Goal: Task Accomplishment & Management: Use online tool/utility

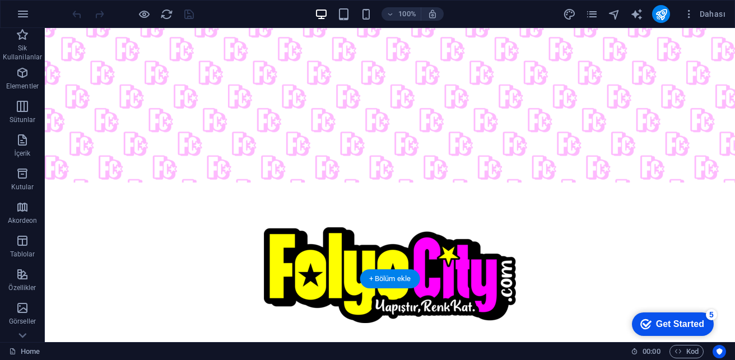
scroll to position [227, 0]
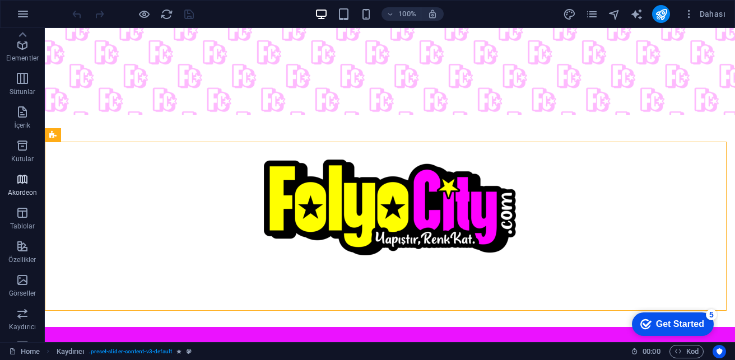
scroll to position [0, 0]
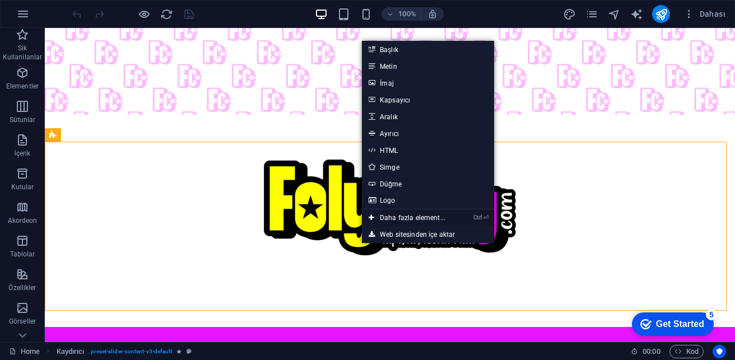
drag, startPoint x: 407, startPoint y: 216, endPoint x: 190, endPoint y: 213, distance: 216.8
click at [407, 216] on link "Ctrl ⏎ Daha fazla element..." at bounding box center [407, 217] width 90 height 17
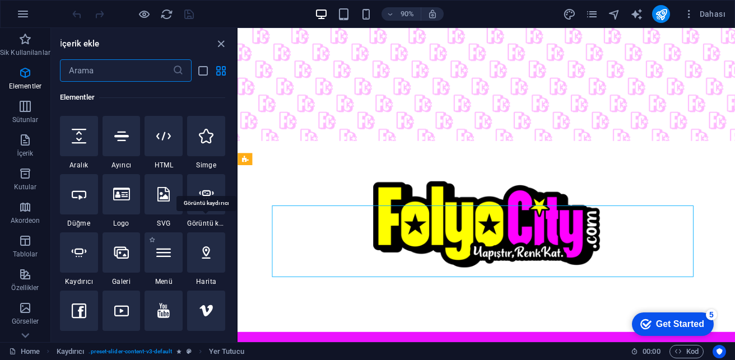
scroll to position [231, 0]
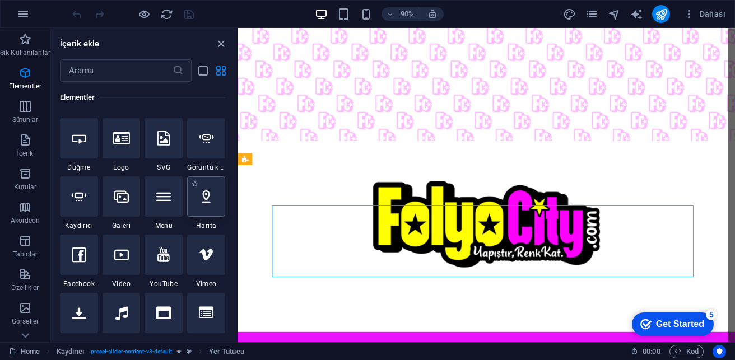
select select "1"
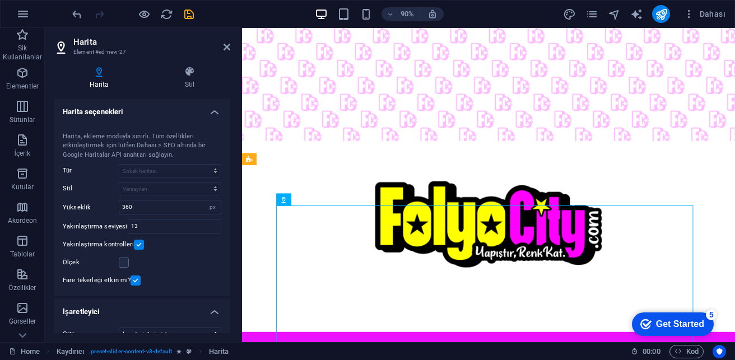
click at [230, 44] on aside "Harita Element #ed-new-27 Harita Stil Harita seçenekleri Harita merkezi [STREET…" at bounding box center [143, 185] width 197 height 314
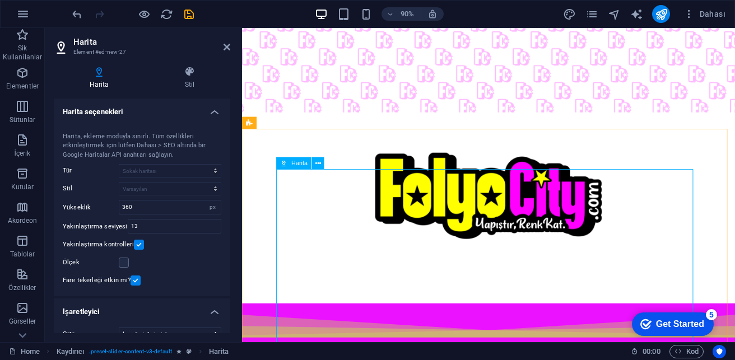
scroll to position [280, 0]
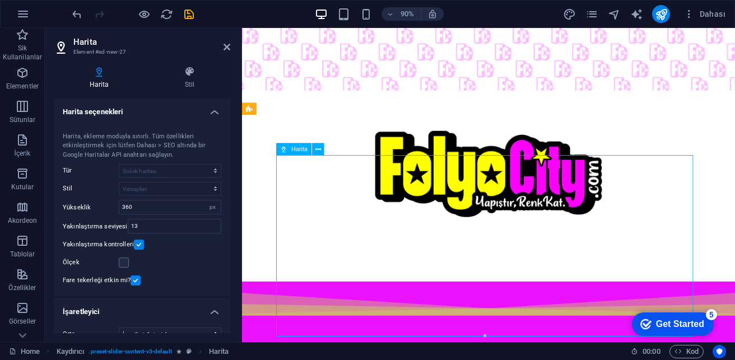
drag, startPoint x: 556, startPoint y: 301, endPoint x: 526, endPoint y: 267, distance: 46.1
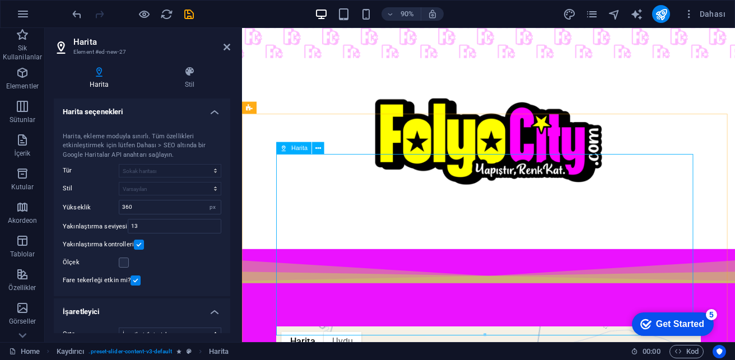
scroll to position [350, 0]
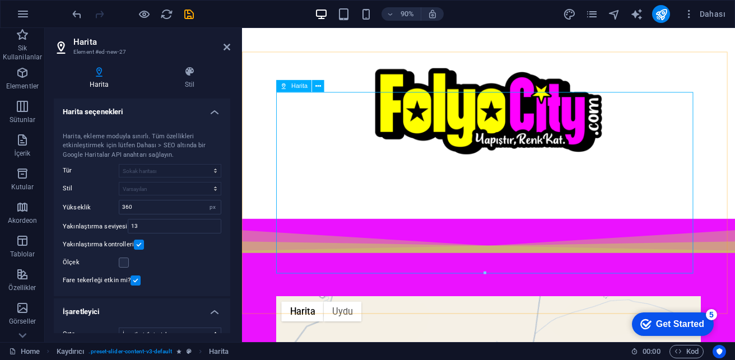
click at [318, 85] on icon at bounding box center [318, 86] width 6 height 11
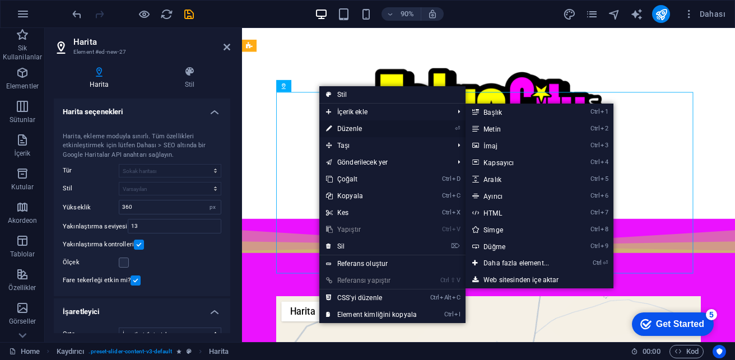
click at [359, 128] on link "⏎ Düzenle" at bounding box center [371, 128] width 104 height 17
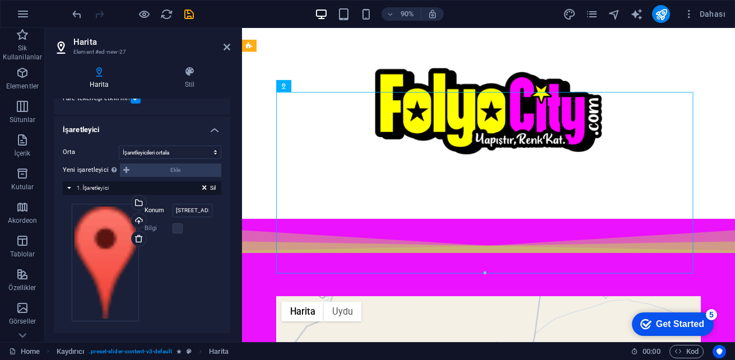
scroll to position [188, 0]
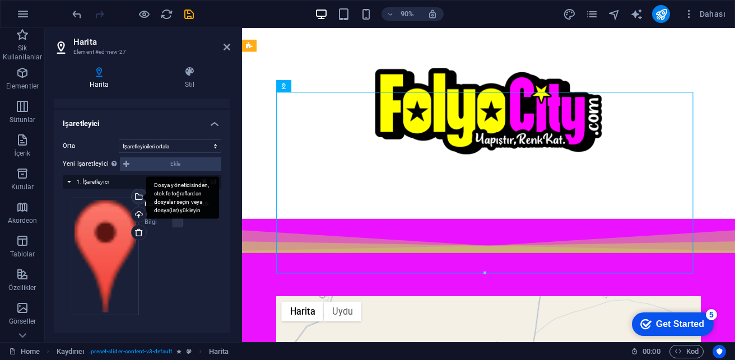
click at [146, 201] on div "Dosya yöneticisinden, stok fotoğraflardan dosyalar seçin veya dosya(lar) yükley…" at bounding box center [182, 198] width 73 height 42
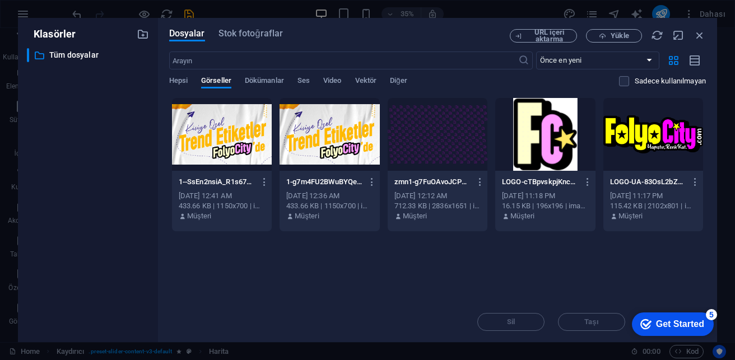
click at [530, 142] on div at bounding box center [545, 134] width 100 height 73
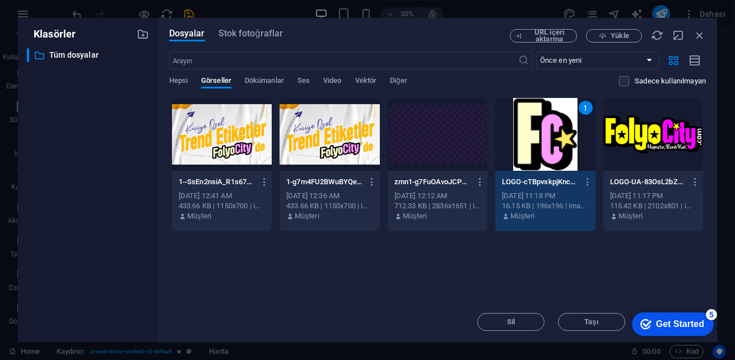
click at [530, 250] on div "5" at bounding box center [711, 314] width 11 height 11
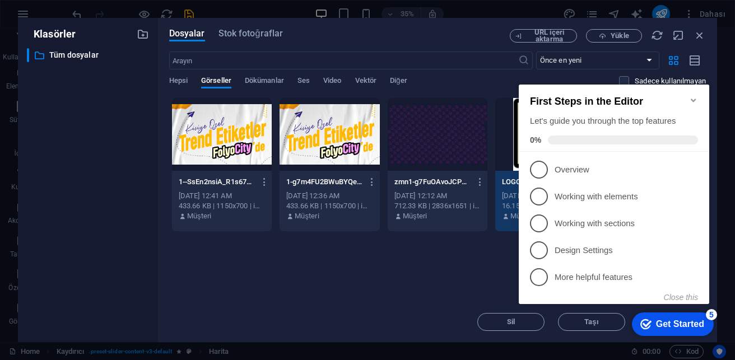
drag, startPoint x: 439, startPoint y: 271, endPoint x: 509, endPoint y: 294, distance: 73.3
click at [443, 250] on div "Anında yüklemek için dosyaları buraya bırakın 1--SsEn2nsiA_R1s67LhusMg.jpg 1--S…" at bounding box center [437, 199] width 537 height 204
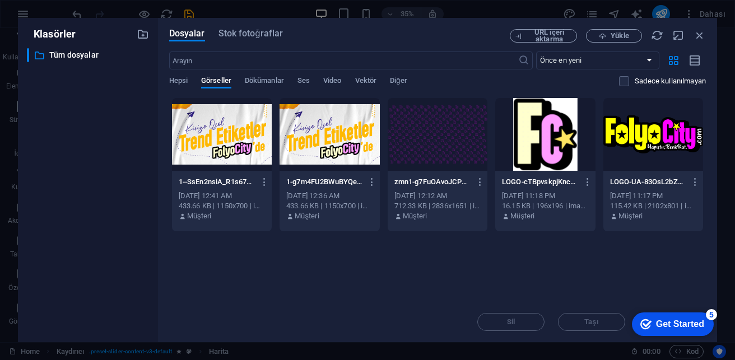
click div "checkmark Get Started 5 First Steps in the Editor Let's guide you through the t…"
click html "checkmark Get Started 5 First Steps in the Editor Let's guide you through the t…"
click at [530, 150] on div at bounding box center [545, 134] width 100 height 73
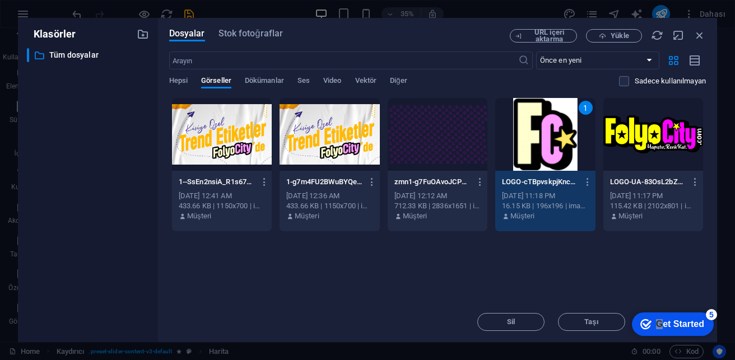
click at [530, 150] on div "1" at bounding box center [545, 134] width 100 height 73
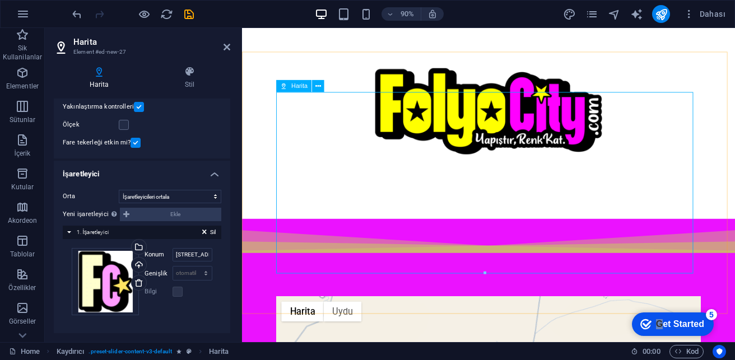
scroll to position [138, 0]
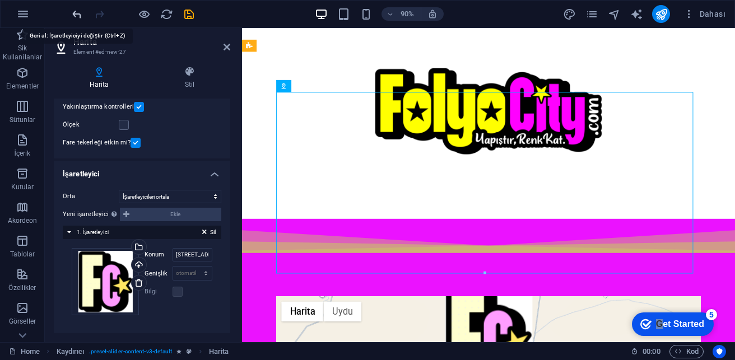
click at [76, 12] on icon "undo" at bounding box center [77, 14] width 13 height 13
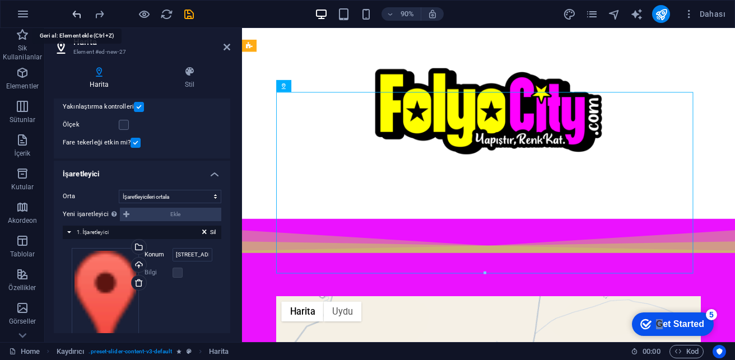
scroll to position [188, 0]
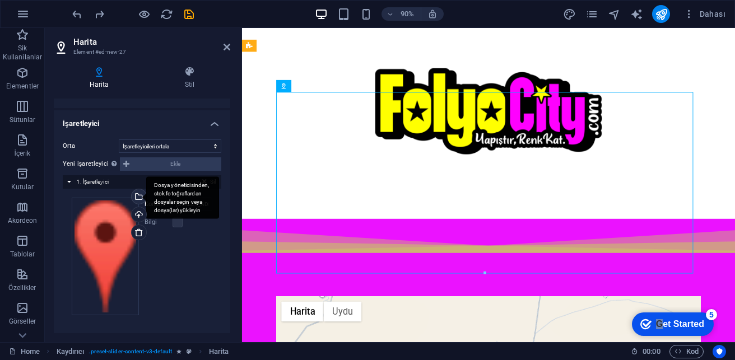
click at [146, 195] on div "Dosya yöneticisinden, stok fotoğraflardan dosyalar seçin veya dosya(lar) yükley…" at bounding box center [182, 198] width 73 height 42
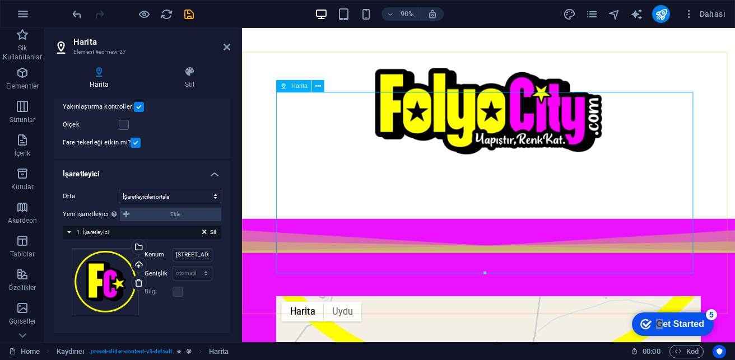
scroll to position [138, 0]
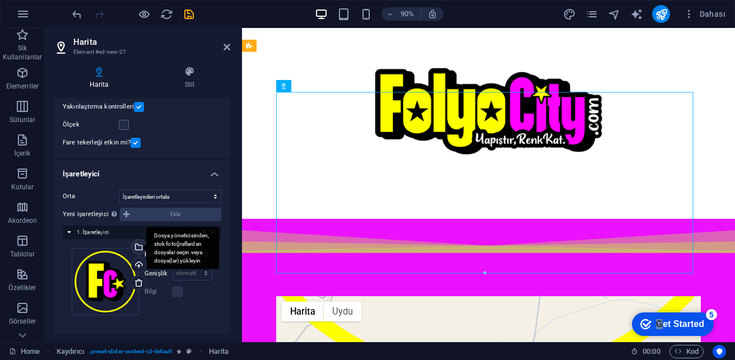
click at [146, 246] on div "Dosya yöneticisinden, stok fotoğraflardan dosyalar seçin veya dosya(lar) yükley…" at bounding box center [182, 248] width 73 height 42
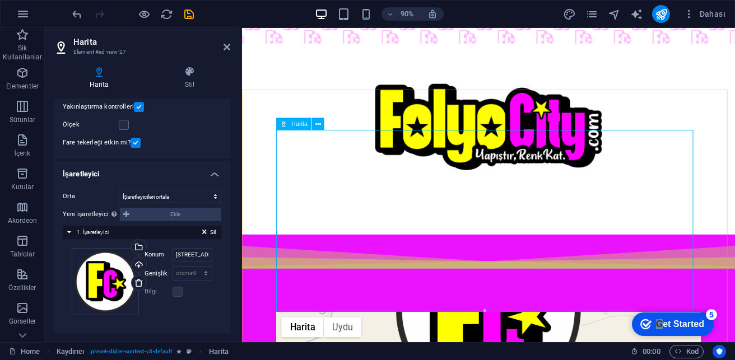
scroll to position [350, 0]
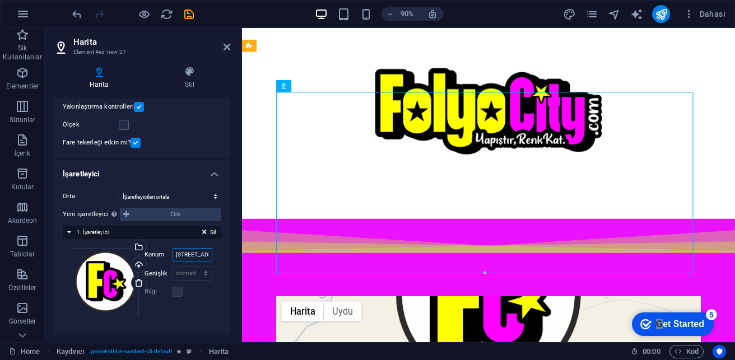
click at [200, 250] on input "[STREET_ADDRESS]" at bounding box center [193, 254] width 40 height 13
drag, startPoint x: 198, startPoint y: 256, endPoint x: 176, endPoint y: 255, distance: 21.9
click at [176, 250] on input "[STREET_ADDRESS]" at bounding box center [193, 254] width 40 height 13
click at [185, 250] on input "[STREET_ADDRESS]" at bounding box center [193, 254] width 40 height 13
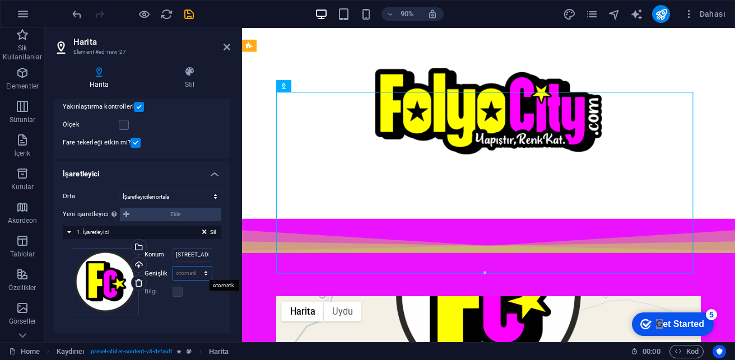
click at [202, 250] on select "otomatik px" at bounding box center [192, 273] width 39 height 13
select select "px"
click at [194, 250] on select "otomatik px" at bounding box center [192, 273] width 39 height 13
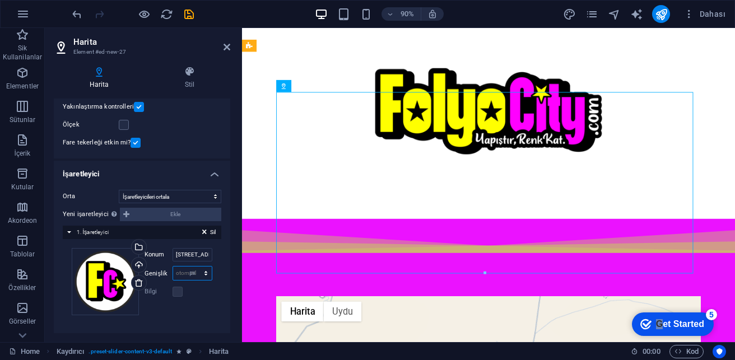
type input "0"
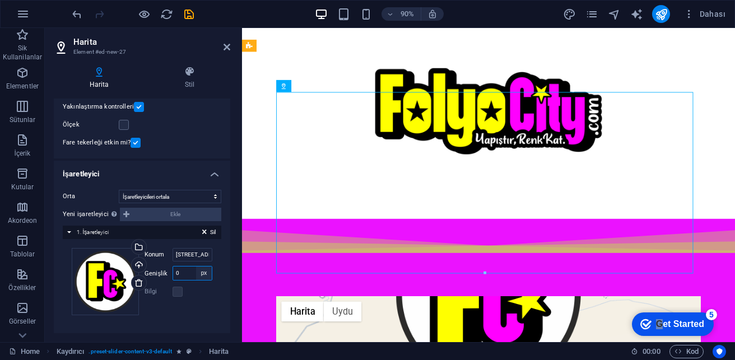
click at [203, 250] on select "otomatik px" at bounding box center [204, 273] width 16 height 13
select select "auto"
click at [196, 250] on select "otomatik px" at bounding box center [204, 273] width 16 height 13
select select "DISABLED_OPTION_VALUE"
click at [181, 250] on label at bounding box center [178, 292] width 10 height 10
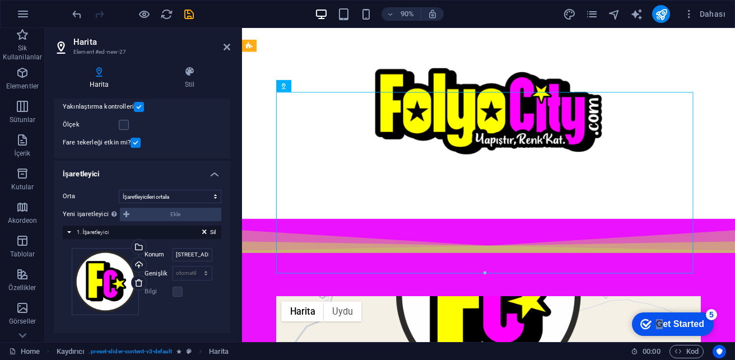
click at [157, 250] on label "Genişlik" at bounding box center [159, 274] width 28 height 6
click at [118, 229] on div "Sil 1. İşaretleyici" at bounding box center [142, 232] width 159 height 13
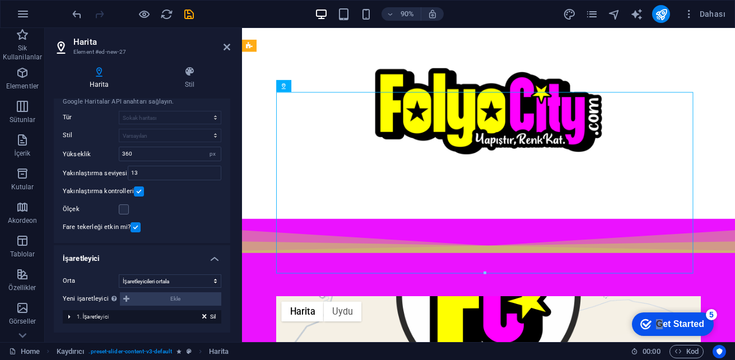
scroll to position [53, 0]
click at [212, 153] on div "px" at bounding box center [213, 153] width 16 height 13
click at [211, 153] on div "px" at bounding box center [213, 153] width 16 height 13
drag, startPoint x: 174, startPoint y: 155, endPoint x: 65, endPoint y: 164, distance: 109.0
click at [65, 164] on div "Harita merkezi [STREET_ADDRESS][GEOGRAPHIC_DATA], ekleme moduyla sınırlı. Tüm ö…" at bounding box center [142, 155] width 176 height 178
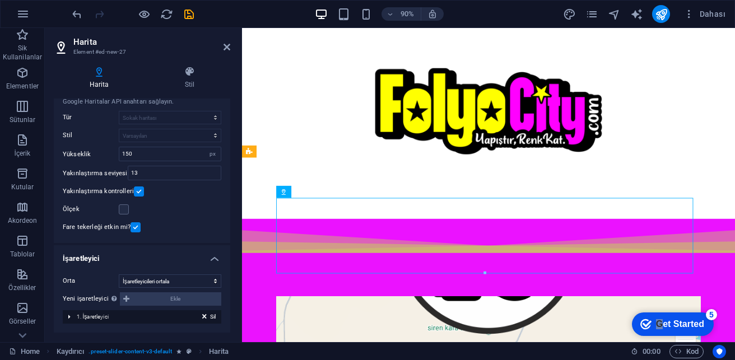
scroll to position [232, 0]
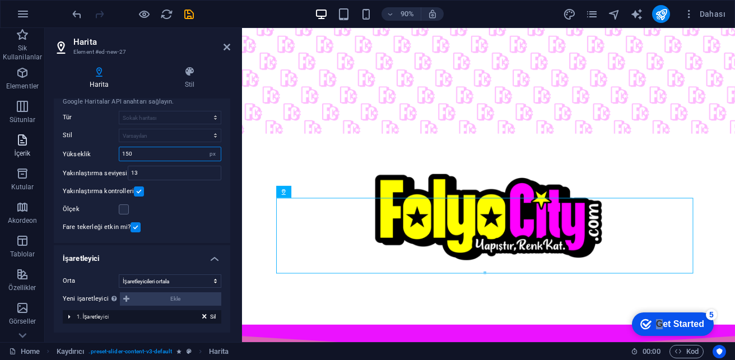
drag, startPoint x: 141, startPoint y: 150, endPoint x: 29, endPoint y: 161, distance: 112.6
click at [33, 162] on section "Sik Kullanilanlar Elementler Sütunlar İçerik Kutular Akordeon Tablolar Özellikl…" at bounding box center [367, 185] width 735 height 314
type input "360"
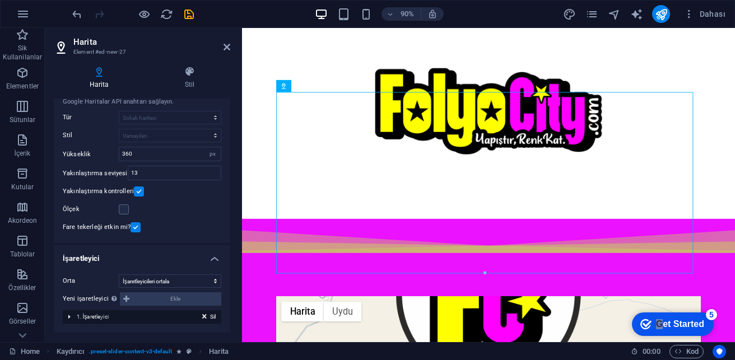
scroll to position [53, 0]
click at [181, 83] on h4 "Stil" at bounding box center [189, 78] width 81 height 24
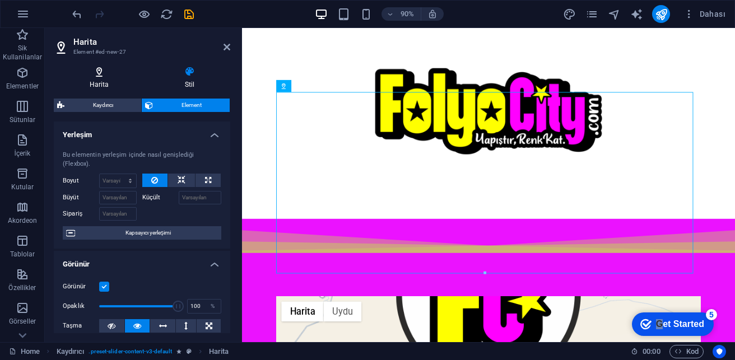
click at [107, 74] on icon at bounding box center [99, 71] width 91 height 11
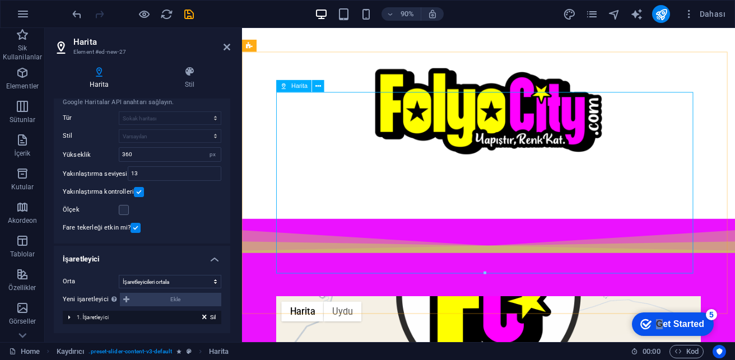
click at [110, 83] on h4 "Harita" at bounding box center [101, 78] width 95 height 24
click at [184, 85] on h4 "Stil" at bounding box center [189, 78] width 81 height 24
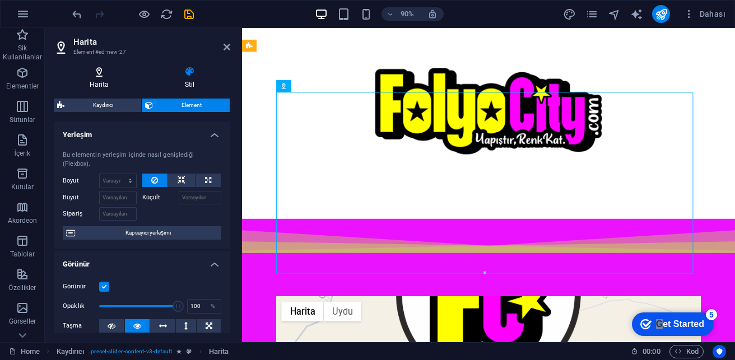
click at [101, 80] on h4 "Harita" at bounding box center [101, 78] width 95 height 24
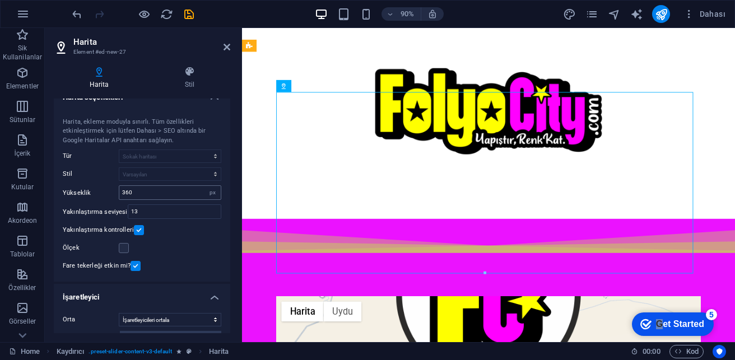
scroll to position [0, 0]
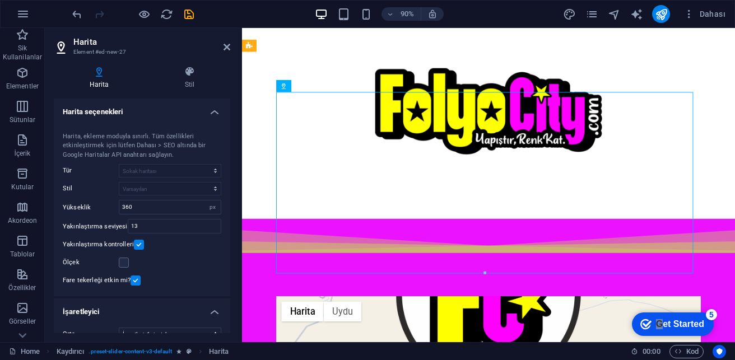
click at [166, 164] on div "Harita merkezi [STREET_ADDRESS][GEOGRAPHIC_DATA], ekleme moduyla sınırlı. Tüm ö…" at bounding box center [142, 208] width 176 height 178
click at [164, 147] on div "Harita, ekleme moduyla sınırlı. Tüm özellikleri etkinleştirmek için lütfen Daha…" at bounding box center [142, 146] width 159 height 28
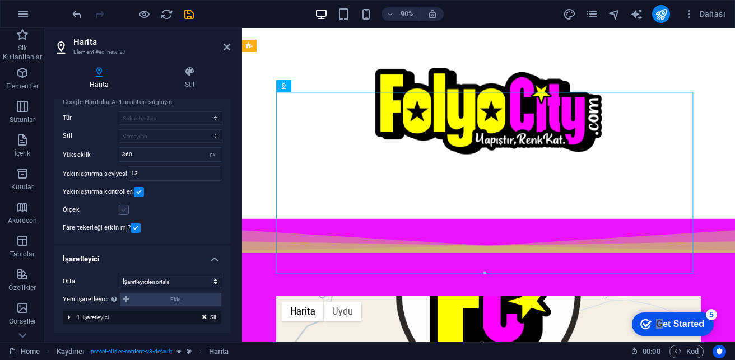
click at [126, 211] on label at bounding box center [124, 210] width 10 height 10
click at [0, 0] on input "Ölçek" at bounding box center [0, 0] width 0 height 0
click at [127, 211] on label at bounding box center [124, 210] width 10 height 10
click at [0, 0] on input "Ölçek" at bounding box center [0, 0] width 0 height 0
click at [127, 211] on label at bounding box center [124, 210] width 10 height 10
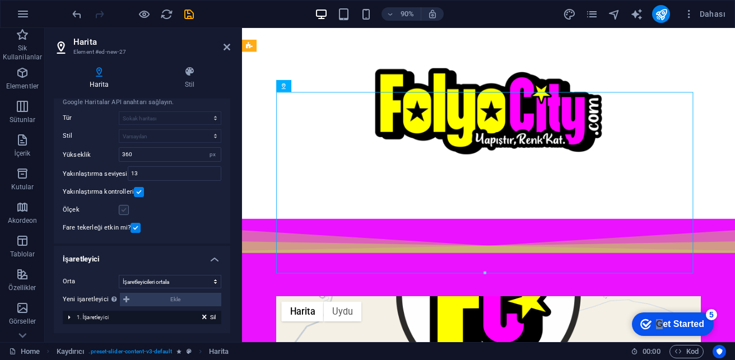
click at [0, 0] on input "Ölçek" at bounding box center [0, 0] width 0 height 0
click at [184, 250] on select "Ortalama İşaretleyicileri ortala İşaretleyicileri ortala ve yakınlaştır" at bounding box center [170, 281] width 103 height 13
click at [119, 250] on select "Ortalama İşaretleyicileri ortala İşaretleyicileri ortala ve yakınlaştır" at bounding box center [170, 281] width 103 height 13
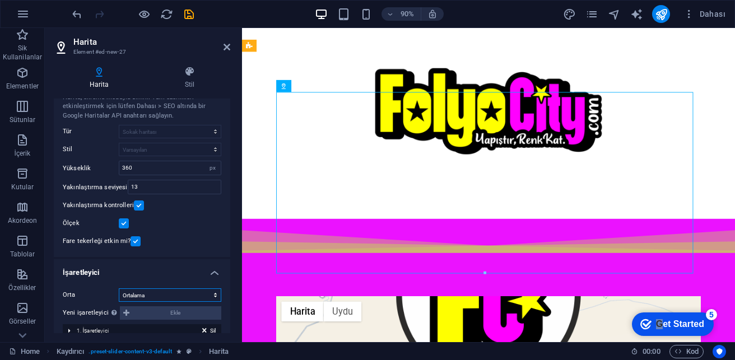
scroll to position [66, 0]
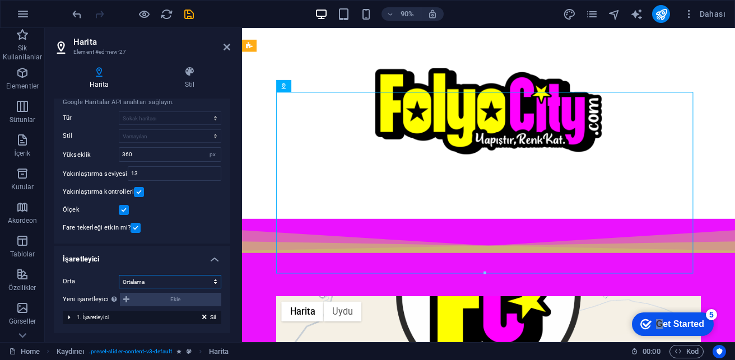
click at [186, 250] on select "Ortalama İşaretleyicileri ortala İşaretleyicileri ortala ve yakınlaştır" at bounding box center [170, 281] width 103 height 13
select select "2"
click at [119, 250] on select "Ortalama İşaretleyicileri ortala İşaretleyicileri ortala ve yakınlaştır" at bounding box center [170, 281] width 103 height 13
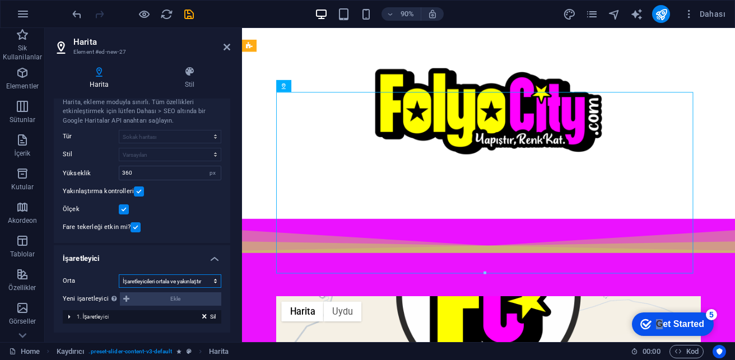
scroll to position [34, 0]
click at [180, 250] on div "Sil 1. İşaretleyici" at bounding box center [142, 316] width 159 height 13
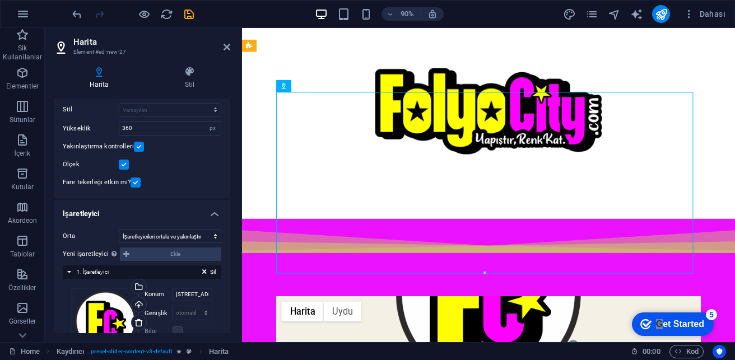
scroll to position [119, 0]
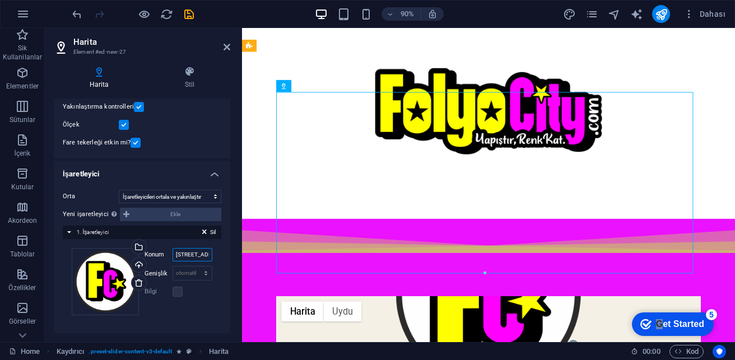
click at [187, 250] on input "[STREET_ADDRESS]" at bounding box center [193, 254] width 40 height 13
click at [182, 250] on input "[STREET_ADDRESS]" at bounding box center [193, 254] width 40 height 13
click at [202, 250] on input "[STREET_ADDRESS]" at bounding box center [193, 254] width 40 height 13
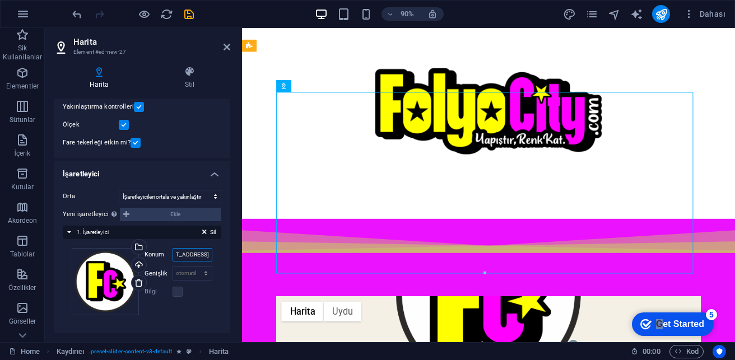
click at [192, 250] on input "[STREET_ADDRESS]" at bounding box center [193, 254] width 40 height 13
click at [196, 250] on input "[STREET_ADDRESS]" at bounding box center [193, 254] width 40 height 13
click at [195, 250] on input "[STREET_ADDRESS]" at bounding box center [193, 254] width 40 height 13
click at [199, 250] on input "[STREET_ADDRESS]" at bounding box center [193, 254] width 40 height 13
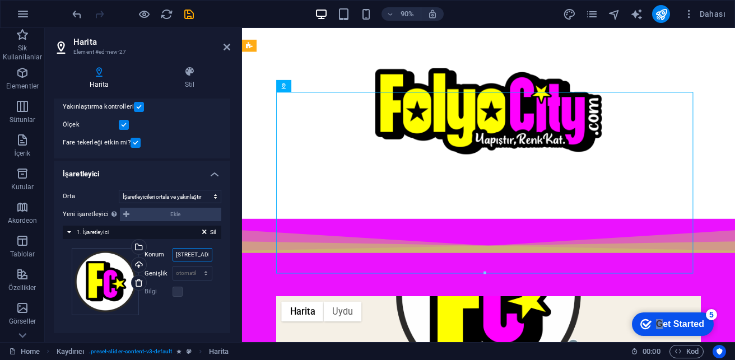
paste input "FolyoCity, Karaağaç, 24000 Erzincan Merkez/[GEOGRAPHIC_DATA]"
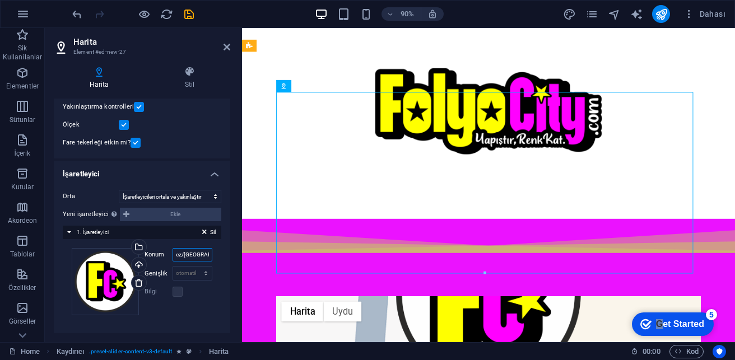
type input "FolyoCity, Karaağaç, 24000 Erzincan Merkez/[GEOGRAPHIC_DATA]"
click at [216, 173] on h4 "İşaretleyici" at bounding box center [142, 171] width 176 height 20
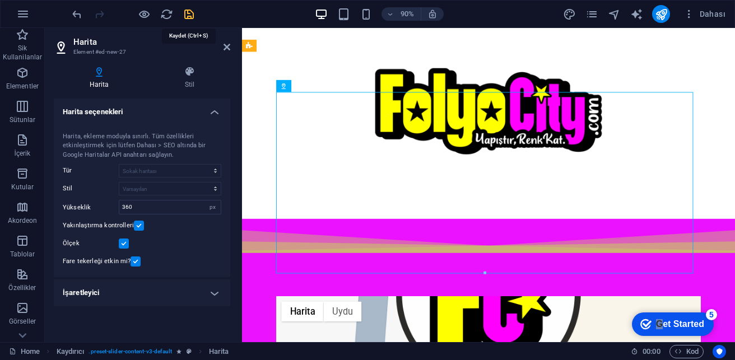
click at [190, 10] on icon "save" at bounding box center [189, 14] width 13 height 13
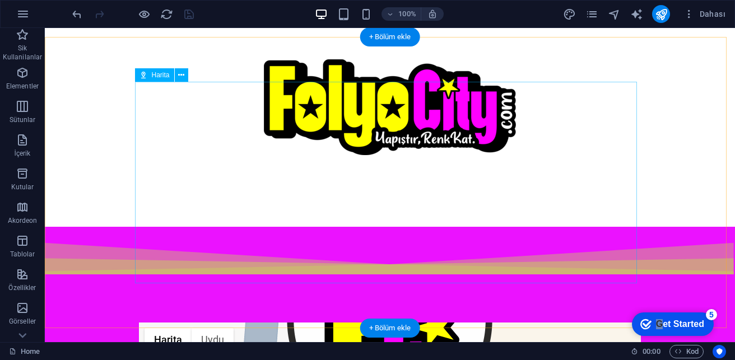
scroll to position [350, 0]
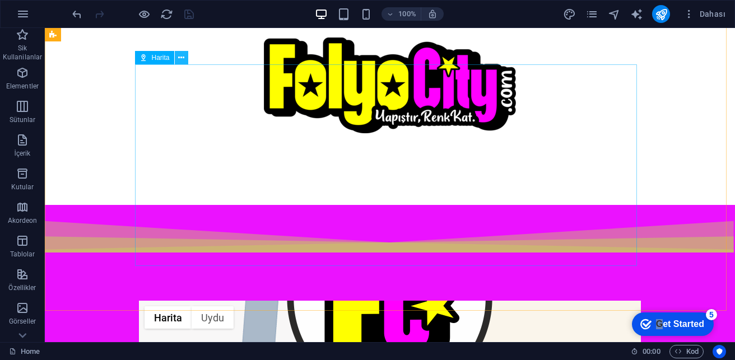
click at [180, 59] on icon at bounding box center [181, 58] width 6 height 12
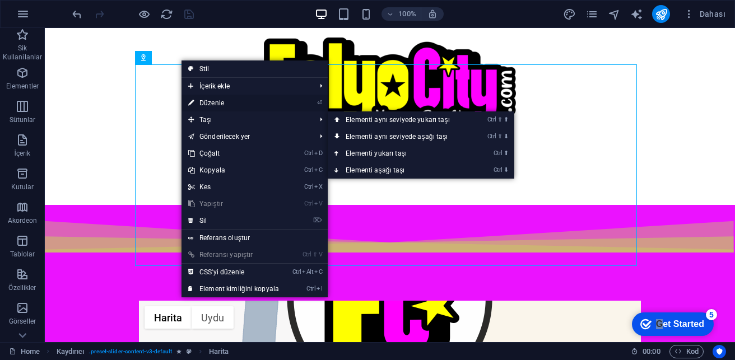
click at [224, 100] on link "⏎ Düzenle" at bounding box center [233, 103] width 104 height 17
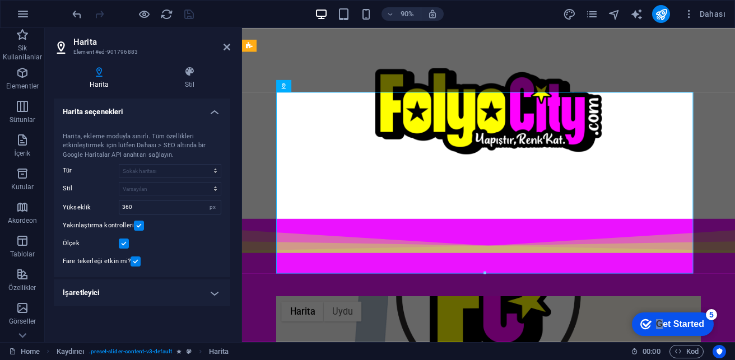
click at [213, 115] on h4 "Harita seçenekleri" at bounding box center [142, 109] width 176 height 20
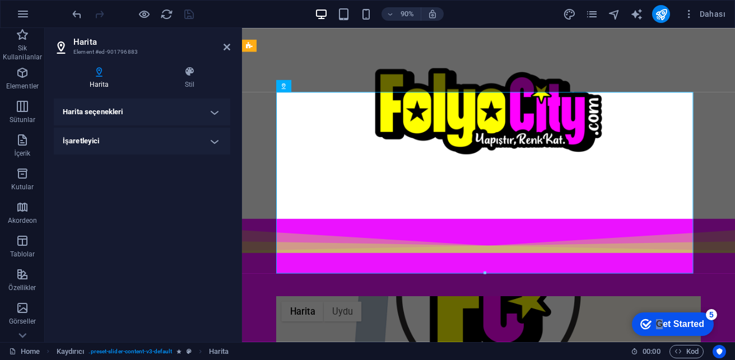
click at [204, 128] on h4 "İşaretleyici" at bounding box center [142, 141] width 176 height 27
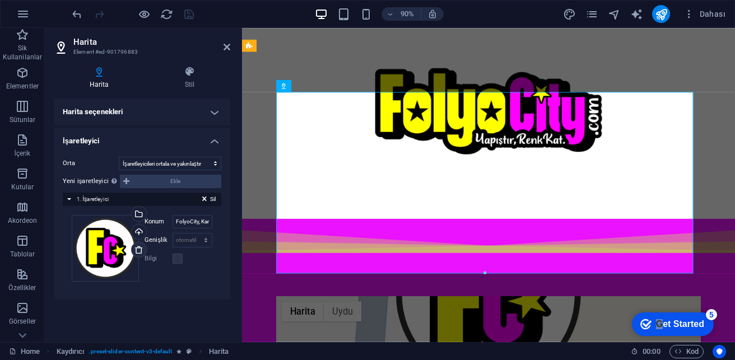
click at [141, 250] on icon at bounding box center [138, 249] width 9 height 9
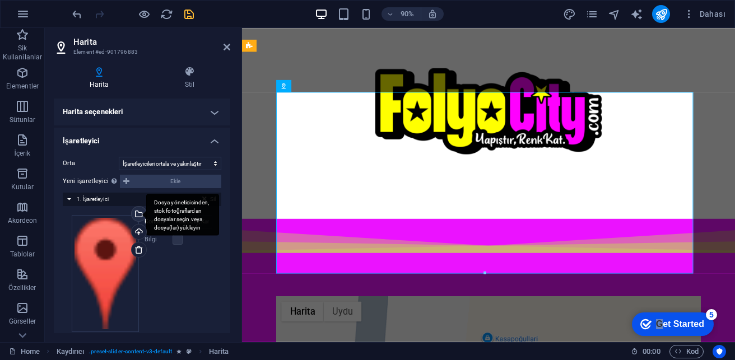
click at [146, 218] on div "Dosya yöneticisinden, stok fotoğraflardan dosyalar seçin veya dosya(lar) yükley…" at bounding box center [182, 215] width 73 height 42
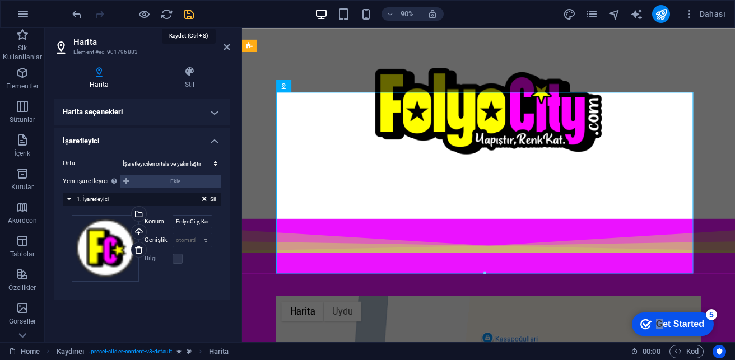
click at [194, 13] on icon "save" at bounding box center [189, 14] width 13 height 13
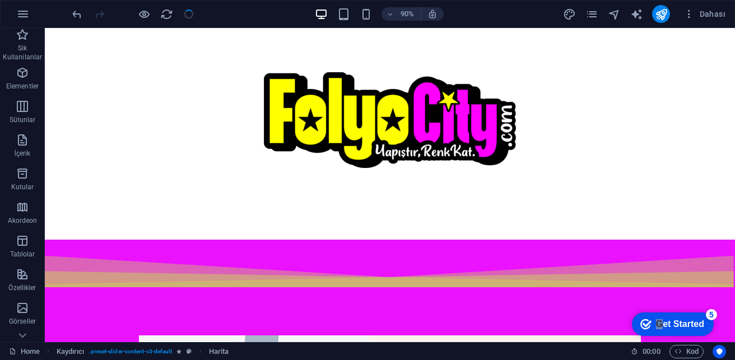
scroll to position [315, 0]
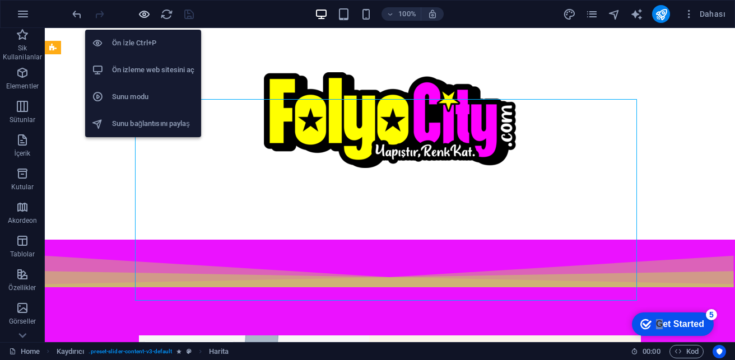
click at [146, 13] on icon "button" at bounding box center [144, 14] width 13 height 13
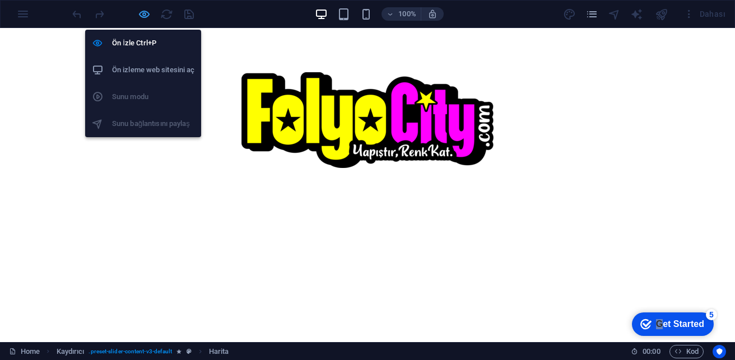
drag, startPoint x: 145, startPoint y: 15, endPoint x: 221, endPoint y: 50, distance: 84.2
click at [145, 15] on icon "button" at bounding box center [144, 14] width 13 height 13
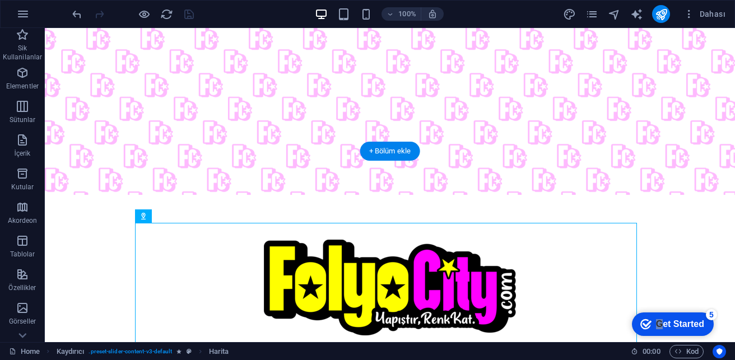
scroll to position [147, 0]
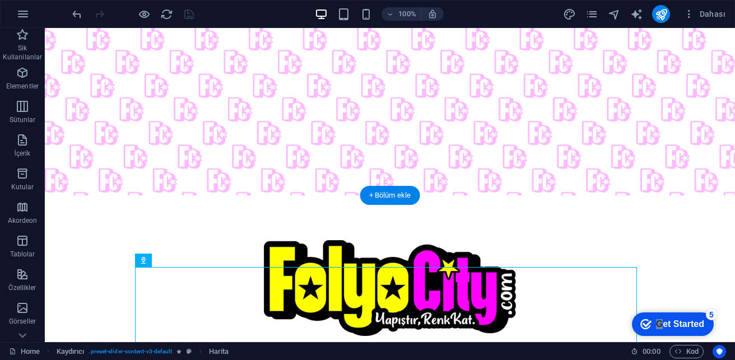
click at [244, 94] on figure at bounding box center [390, 38] width 690 height 314
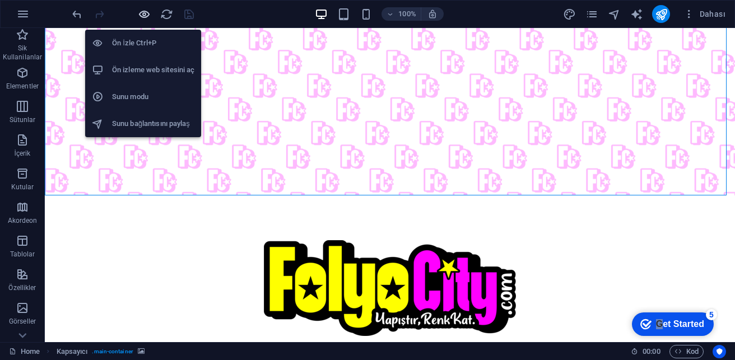
click at [141, 12] on icon "button" at bounding box center [144, 14] width 13 height 13
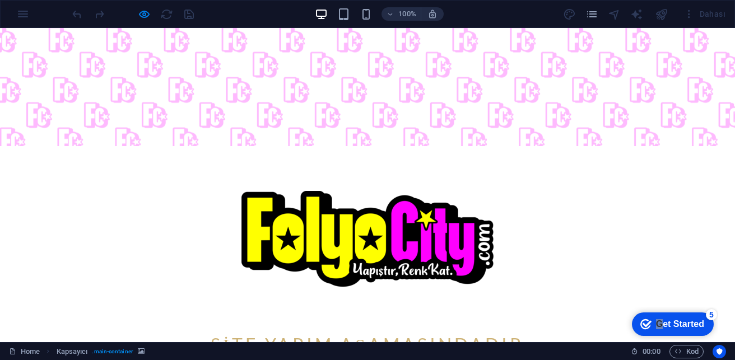
scroll to position [350, 0]
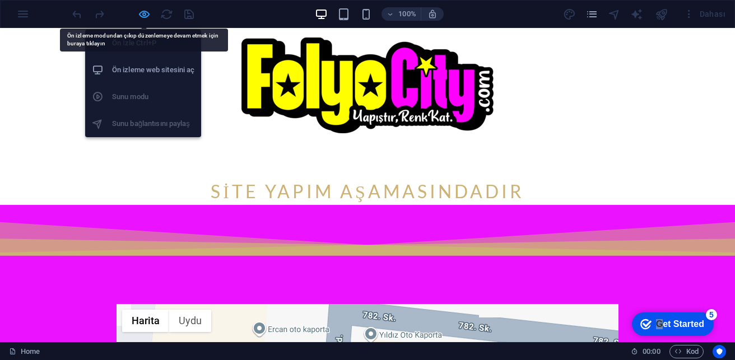
click at [146, 15] on icon "button" at bounding box center [144, 14] width 13 height 13
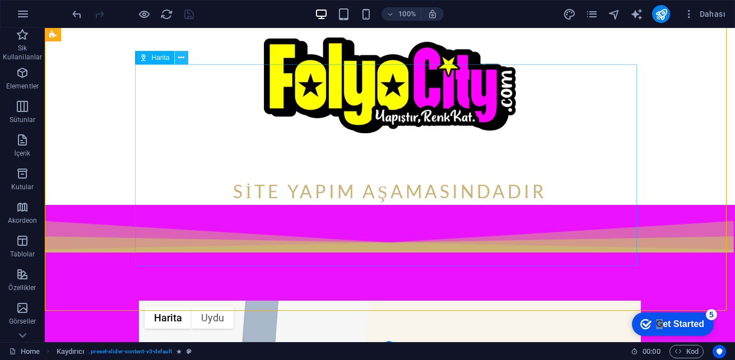
click at [181, 58] on icon at bounding box center [181, 58] width 6 height 12
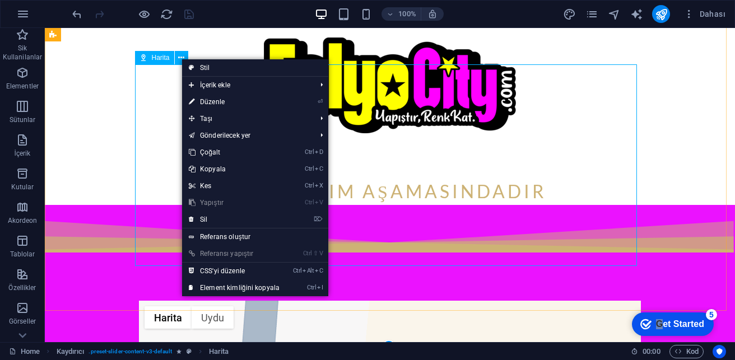
click at [154, 59] on span "Harita" at bounding box center [161, 57] width 18 height 7
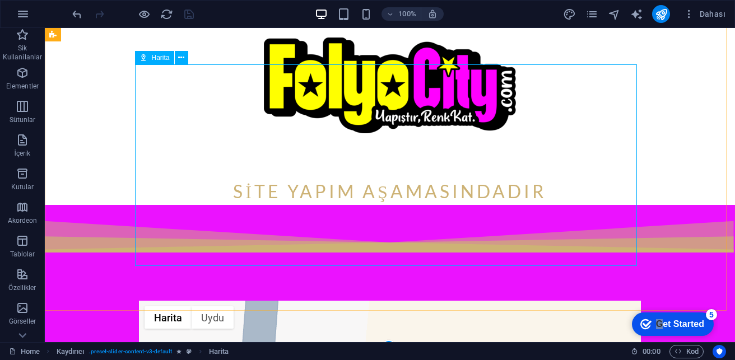
click at [150, 59] on div "Harita" at bounding box center [154, 57] width 39 height 13
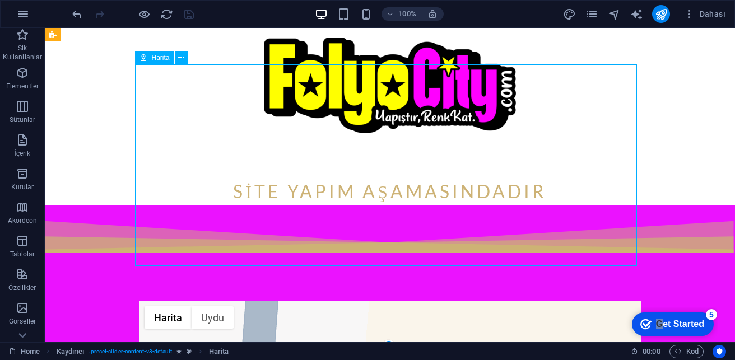
drag, startPoint x: 145, startPoint y: 54, endPoint x: 169, endPoint y: 57, distance: 24.3
click at [169, 57] on div "Harita" at bounding box center [154, 57] width 39 height 13
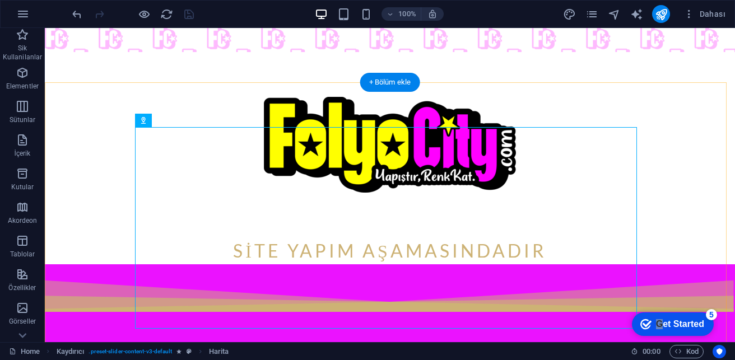
scroll to position [282, 0]
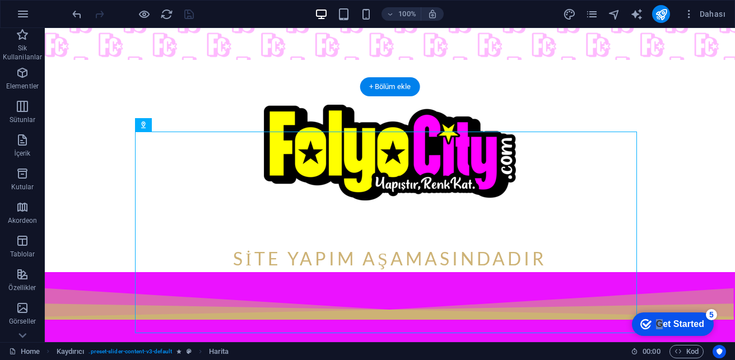
drag, startPoint x: 201, startPoint y: 86, endPoint x: 360, endPoint y: 118, distance: 162.8
click at [182, 123] on icon at bounding box center [181, 125] width 6 height 12
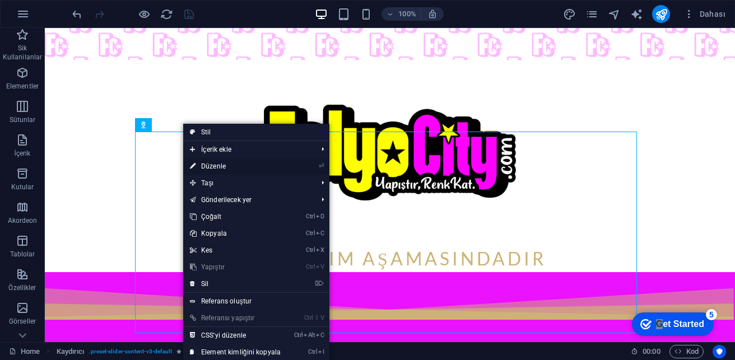
click at [218, 163] on link "⏎ Düzenle" at bounding box center [235, 166] width 104 height 17
select select "2"
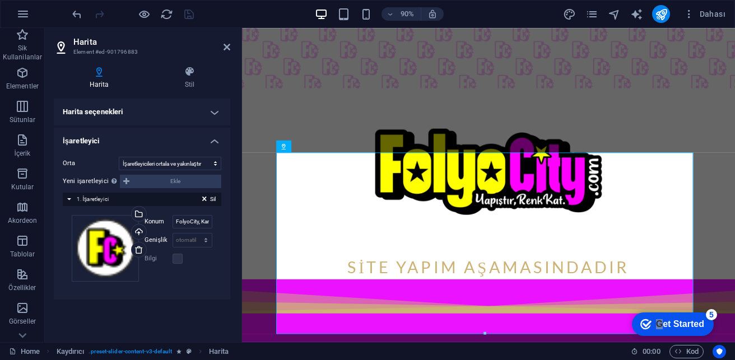
click at [211, 142] on h4 "İşaretleyici" at bounding box center [142, 138] width 176 height 20
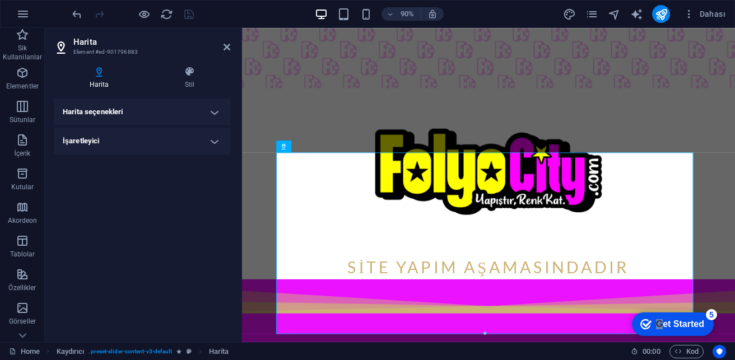
click at [212, 118] on h4 "Harita seçenekleri" at bounding box center [142, 112] width 176 height 27
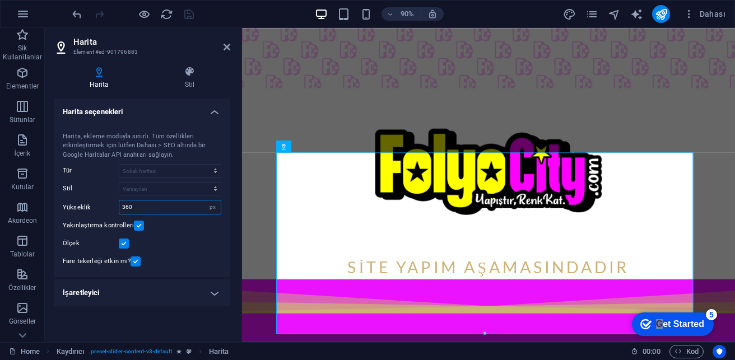
click at [183, 206] on input "360" at bounding box center [169, 207] width 101 height 13
click at [121, 246] on label at bounding box center [124, 244] width 10 height 10
click at [0, 0] on input "Ölçek" at bounding box center [0, 0] width 0 height 0
click at [124, 243] on label at bounding box center [124, 244] width 10 height 10
click at [0, 0] on input "Ölçek" at bounding box center [0, 0] width 0 height 0
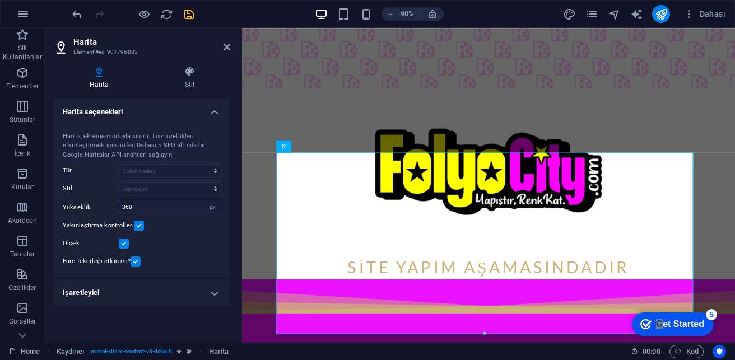
click at [134, 250] on label at bounding box center [136, 262] width 10 height 10
click at [0, 0] on input "Fare tekerleği etkin mi?" at bounding box center [0, 0] width 0 height 0
click at [132, 250] on label at bounding box center [136, 262] width 10 height 10
click at [0, 0] on input "Fare tekerleği etkin mi?" at bounding box center [0, 0] width 0 height 0
click at [137, 224] on label at bounding box center [139, 226] width 10 height 10
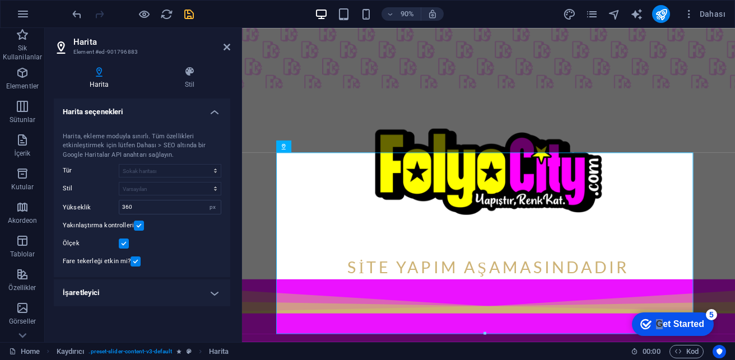
click at [0, 0] on input "Yakınlaştırma kontrolleri" at bounding box center [0, 0] width 0 height 0
click at [137, 225] on label at bounding box center [139, 226] width 10 height 10
click at [0, 0] on input "Yakınlaştırma kontrolleri" at bounding box center [0, 0] width 0 height 0
click at [137, 225] on label at bounding box center [139, 226] width 10 height 10
click at [0, 0] on input "Yakınlaştırma kontrolleri" at bounding box center [0, 0] width 0 height 0
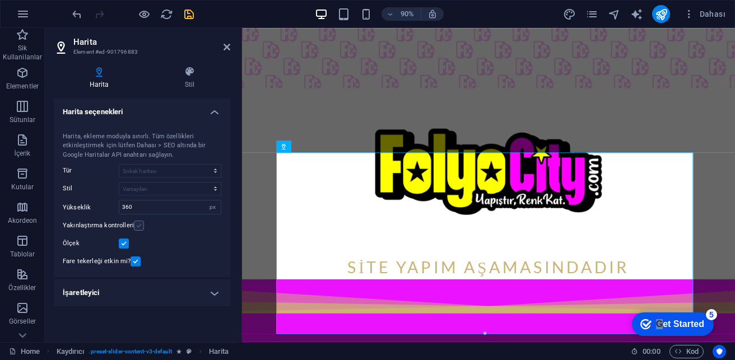
click at [137, 225] on label at bounding box center [139, 226] width 10 height 10
click at [0, 0] on input "Yakınlaştırma kontrolleri" at bounding box center [0, 0] width 0 height 0
click at [124, 242] on label at bounding box center [124, 244] width 10 height 10
click at [0, 0] on input "Ölçek" at bounding box center [0, 0] width 0 height 0
click at [124, 242] on label at bounding box center [124, 244] width 10 height 10
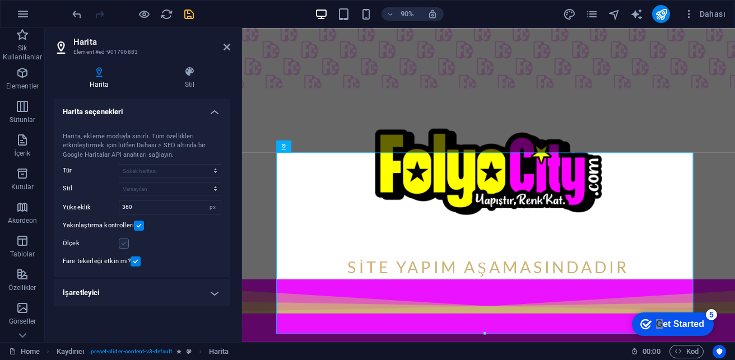
click at [0, 0] on input "Ölçek" at bounding box center [0, 0] width 0 height 0
click at [121, 243] on label at bounding box center [124, 244] width 10 height 10
click at [0, 0] on input "Ölçek" at bounding box center [0, 0] width 0 height 0
click at [121, 243] on label at bounding box center [124, 244] width 10 height 10
click at [0, 0] on input "Ölçek" at bounding box center [0, 0] width 0 height 0
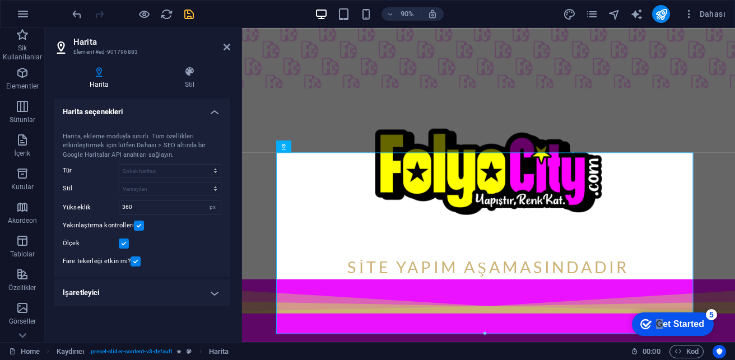
click at [132, 250] on label at bounding box center [136, 262] width 10 height 10
click at [0, 0] on input "Fare tekerleği etkin mi?" at bounding box center [0, 0] width 0 height 0
click at [132, 250] on label at bounding box center [136, 262] width 10 height 10
click at [0, 0] on input "Fare tekerleği etkin mi?" at bounding box center [0, 0] width 0 height 0
click at [189, 78] on h4 "Stil" at bounding box center [189, 78] width 81 height 24
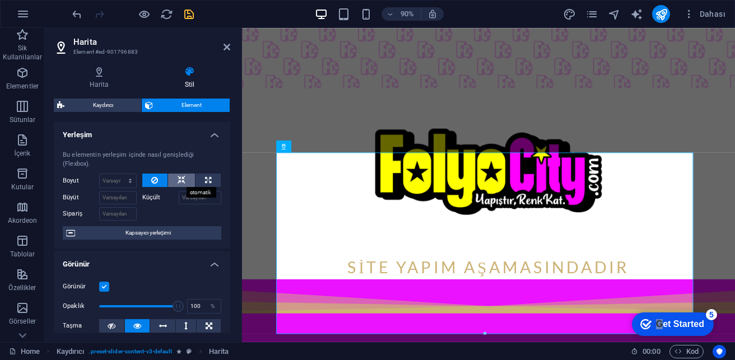
click at [179, 179] on icon at bounding box center [182, 180] width 8 height 13
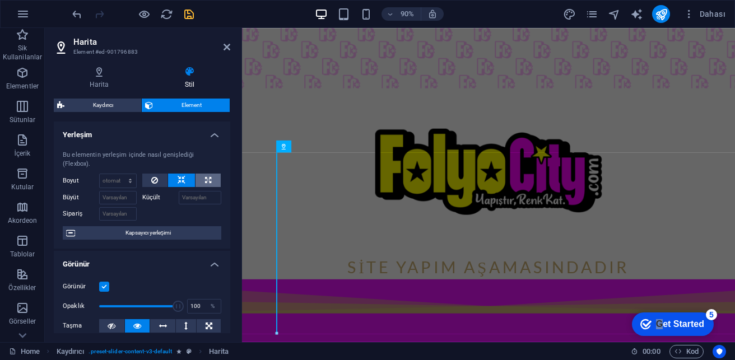
click at [202, 176] on button at bounding box center [207, 180] width 25 height 13
type input "100"
select select "%"
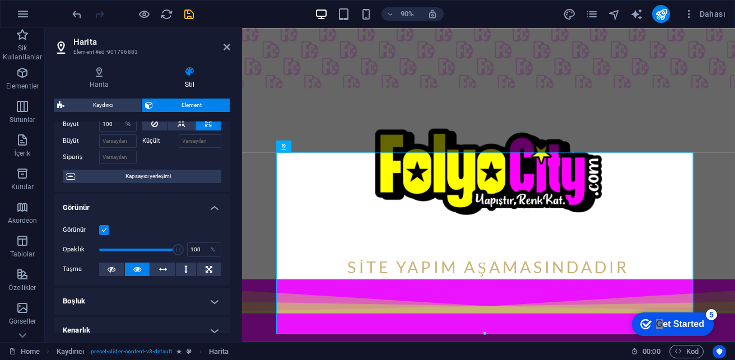
scroll to position [56, 0]
drag, startPoint x: 170, startPoint y: 248, endPoint x: 136, endPoint y: 249, distance: 34.8
click at [136, 249] on span at bounding box center [136, 250] width 11 height 11
drag, startPoint x: 379, startPoint y: 280, endPoint x: 241, endPoint y: 278, distance: 137.2
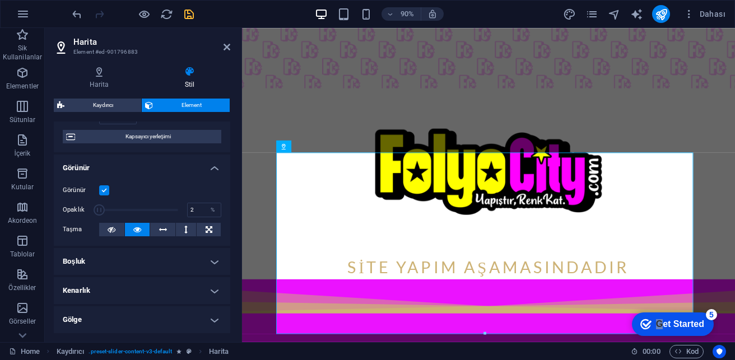
scroll to position [112, 0]
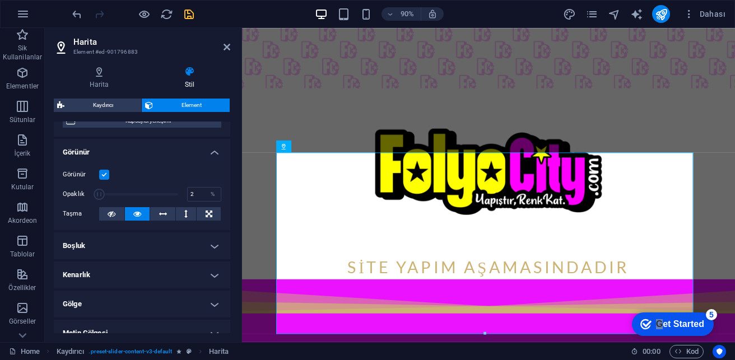
type input "5"
click at [103, 247] on h4 "Boşluk" at bounding box center [142, 245] width 176 height 27
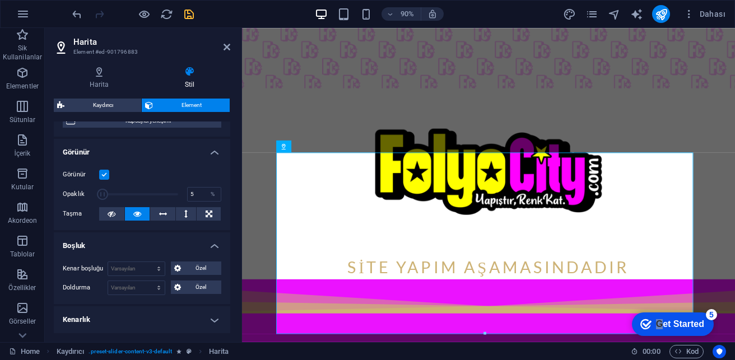
click at [111, 243] on h4 "Boşluk" at bounding box center [142, 242] width 176 height 20
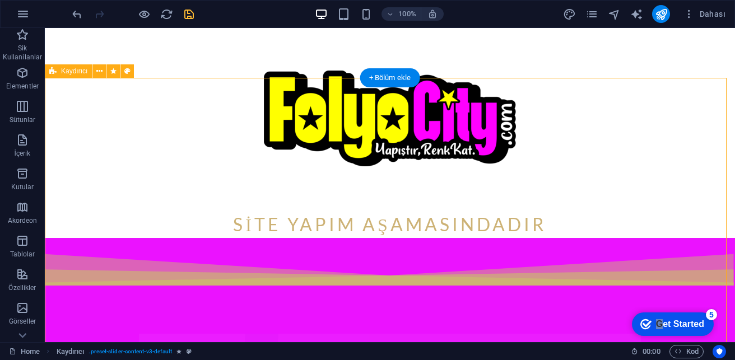
scroll to position [350, 0]
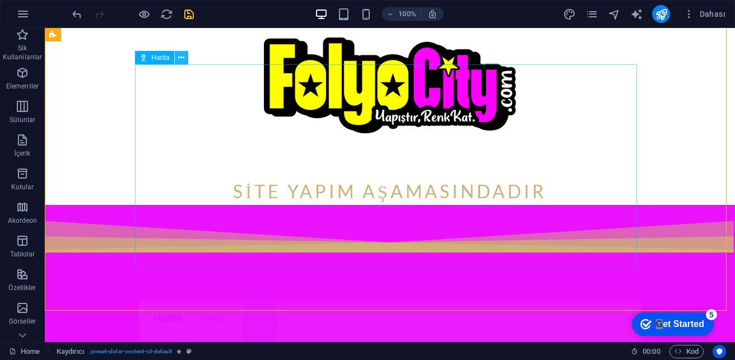
click at [185, 59] on button at bounding box center [181, 57] width 13 height 13
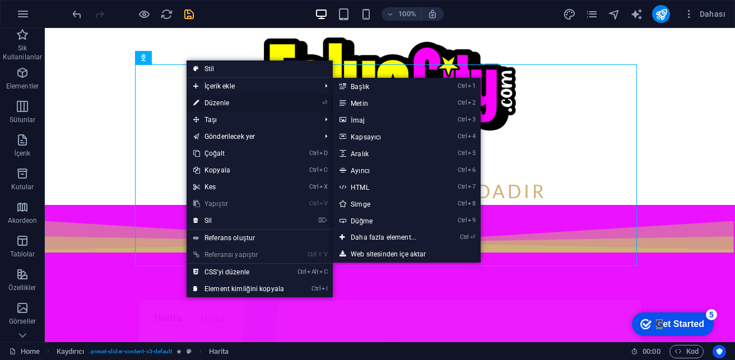
click at [217, 104] on link "⏎ Düzenle" at bounding box center [239, 103] width 104 height 17
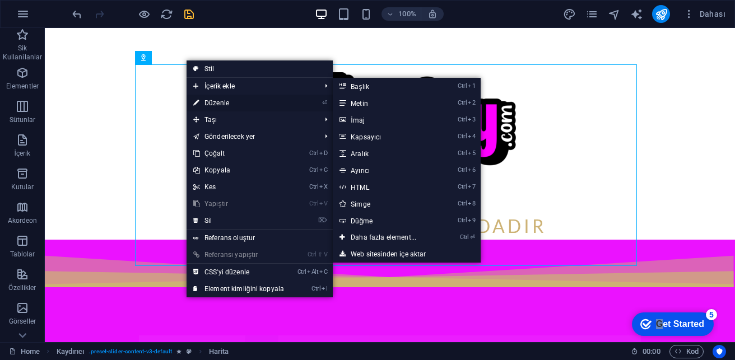
select select "%"
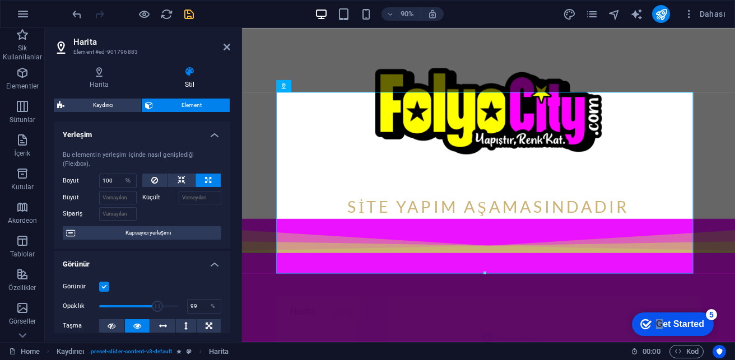
type input "100"
drag, startPoint x: 100, startPoint y: 306, endPoint x: 184, endPoint y: 308, distance: 84.0
click at [184, 250] on div "Opaklık 100 %" at bounding box center [142, 306] width 159 height 17
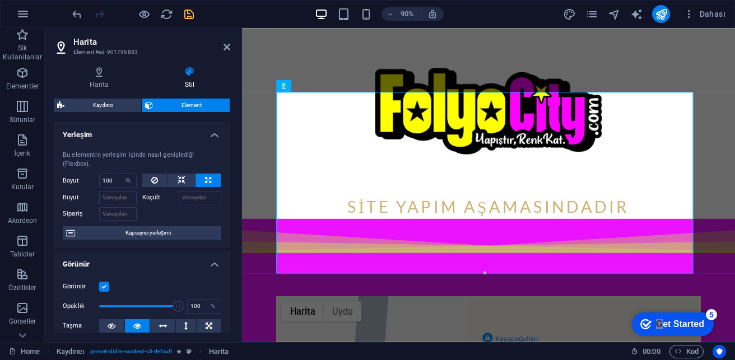
click at [174, 250] on div "Görünür Opaklık 100 % Taşma" at bounding box center [142, 306] width 176 height 71
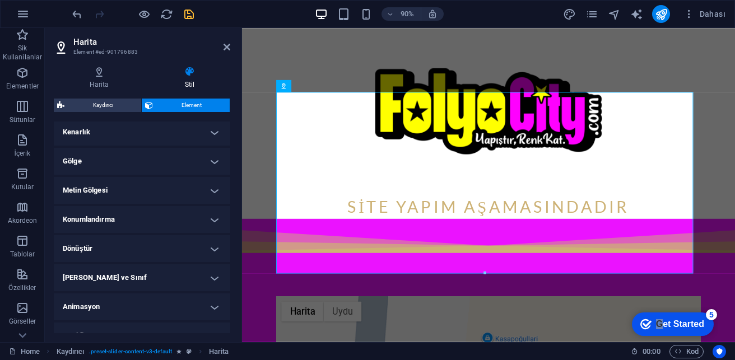
scroll to position [271, 0]
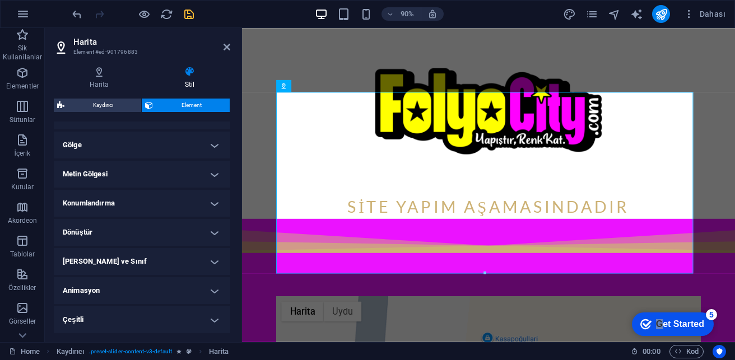
click at [118, 250] on h4 "Animasyon" at bounding box center [142, 290] width 176 height 27
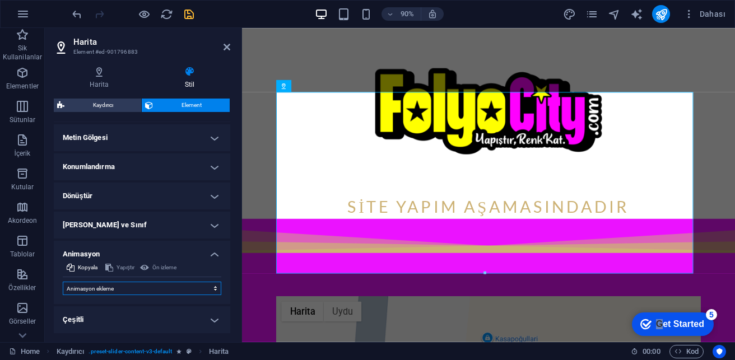
click at [112, 250] on select "Animasyon ekleme Göster / Gizle Yukarı/[GEOGRAPHIC_DATA] kaydır Yakınlaştır/Uza…" at bounding box center [142, 288] width 159 height 13
select select "pulse"
click at [63, 250] on select "Animasyon ekleme Göster / Gizle Yukarı/[GEOGRAPHIC_DATA] kaydır Yakınlaştır/Uza…" at bounding box center [142, 288] width 159 height 13
select select "scroll"
click at [115, 250] on select "Animasyon ekleme Göster / Gizle Yukarı/[GEOGRAPHIC_DATA] kaydır Yakınlaştır/Uza…" at bounding box center [142, 288] width 159 height 13
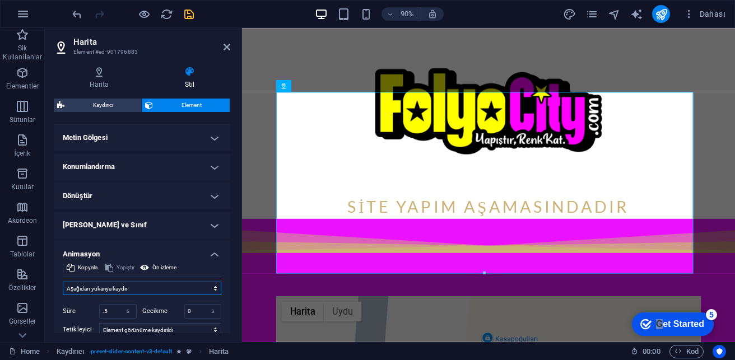
click at [63, 250] on select "Animasyon ekleme Göster / Gizle Yukarı/[GEOGRAPHIC_DATA] kaydır Yakınlaştır/Uza…" at bounding box center [142, 288] width 159 height 13
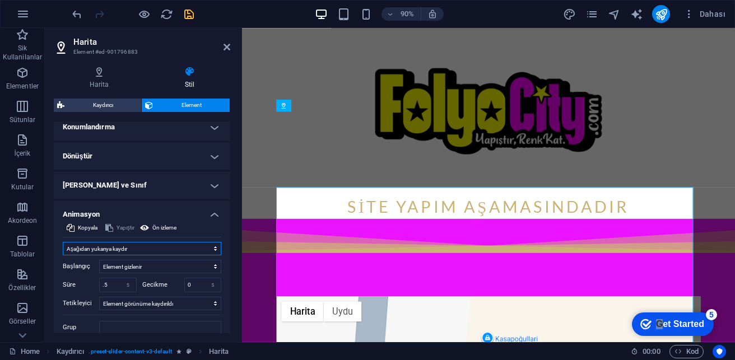
scroll to position [364, 0]
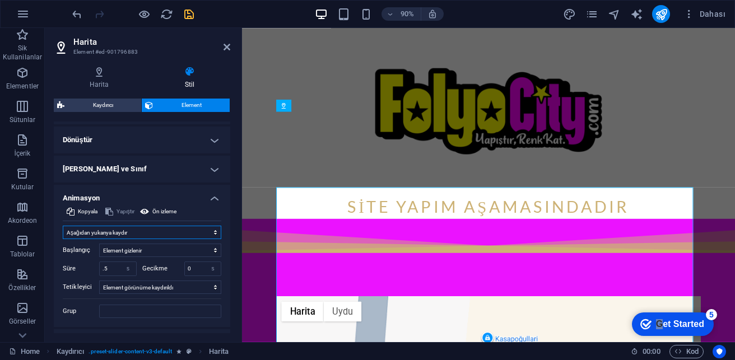
click at [128, 235] on select "Animasyon ekleme Göster / Gizle Yukarı/[GEOGRAPHIC_DATA] kaydır Yakınlaştır/Uza…" at bounding box center [142, 232] width 159 height 13
select select "pulse"
click at [63, 226] on select "Animasyon ekleme Göster / Gizle Yukarı/[GEOGRAPHIC_DATA] kaydır Yakınlaştır/Uza…" at bounding box center [142, 232] width 159 height 13
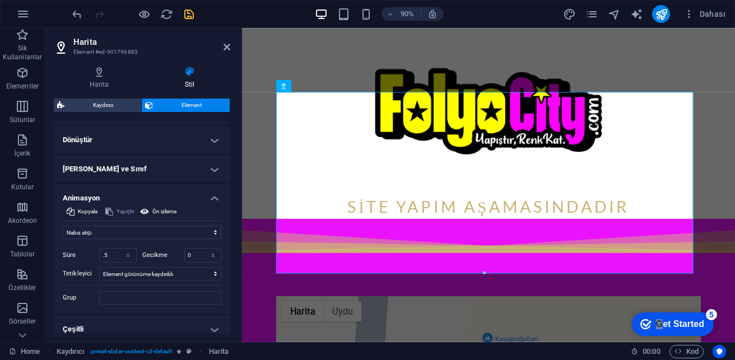
click at [170, 202] on h4 "Animasyon" at bounding box center [142, 195] width 176 height 20
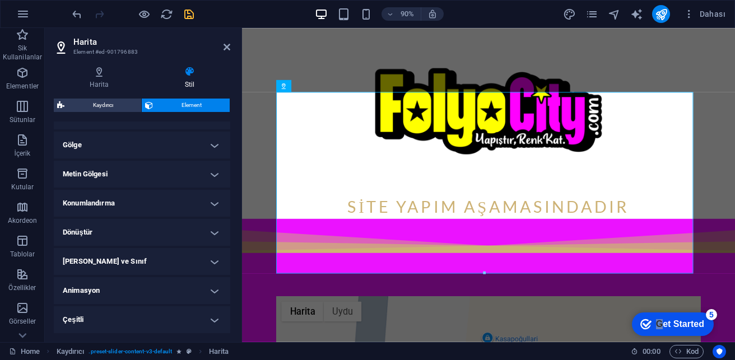
click at [150, 201] on h4 "Konumlandırma" at bounding box center [142, 203] width 176 height 27
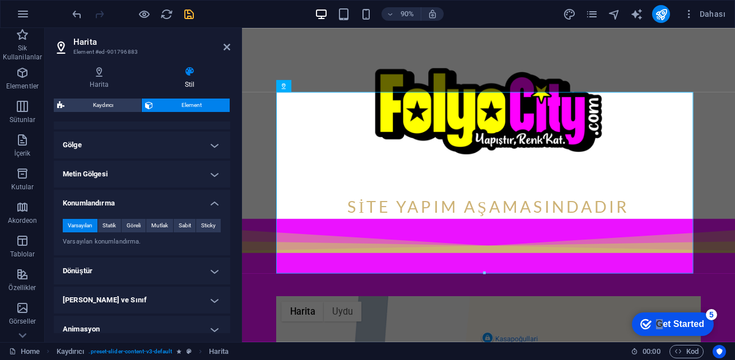
click at [172, 201] on h4 "Konumlandırma" at bounding box center [142, 200] width 176 height 20
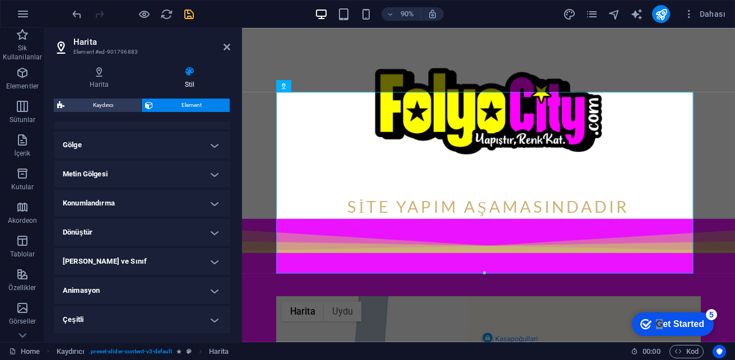
click at [140, 180] on h4 "Metin Gölgesi" at bounding box center [142, 174] width 176 height 27
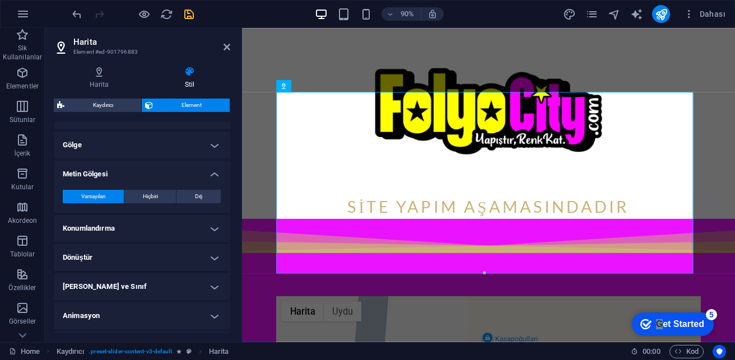
click at [140, 179] on h4 "Metin Gölgesi" at bounding box center [142, 171] width 176 height 20
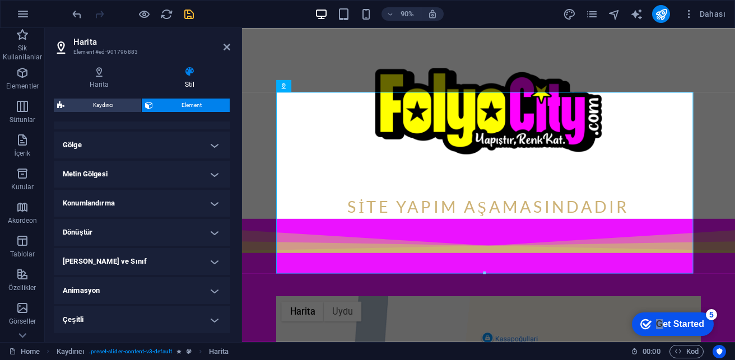
click at [115, 152] on h4 "Gölge" at bounding box center [142, 145] width 176 height 27
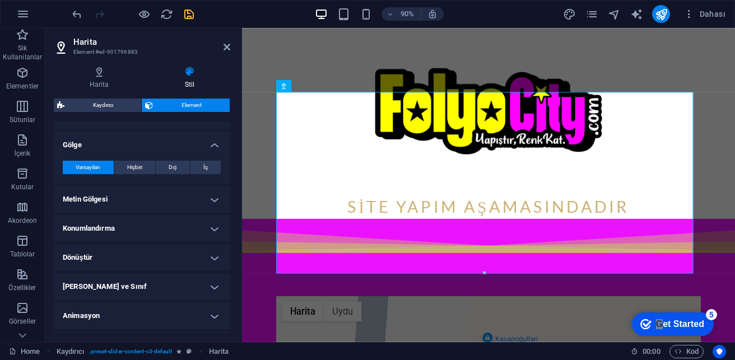
click at [115, 152] on div "Varsayılan Hiçbiri Dış İç Renk X uzaklığı 0 px rem vh vw Y uzaklığı 0 px rem vh…" at bounding box center [142, 168] width 176 height 32
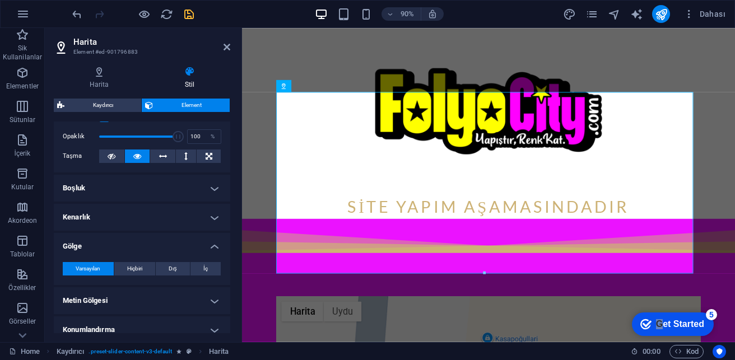
scroll to position [159, 0]
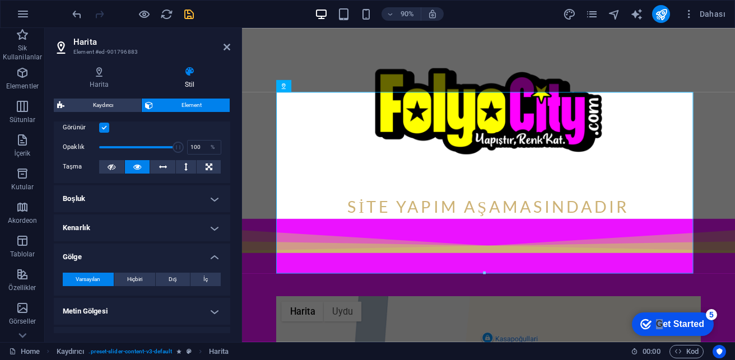
click at [118, 250] on h4 "Gölge" at bounding box center [142, 254] width 176 height 20
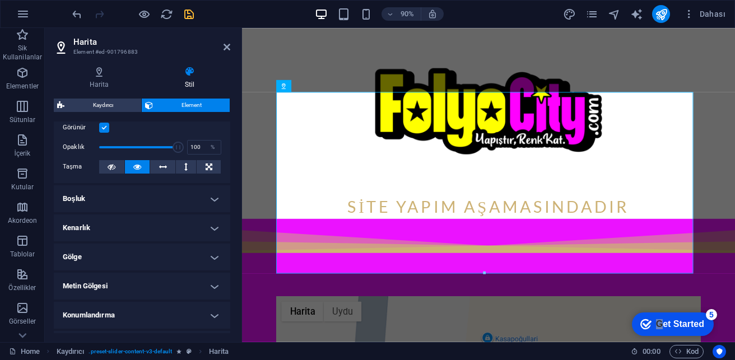
click at [112, 230] on h4 "Kenarlık" at bounding box center [142, 228] width 176 height 27
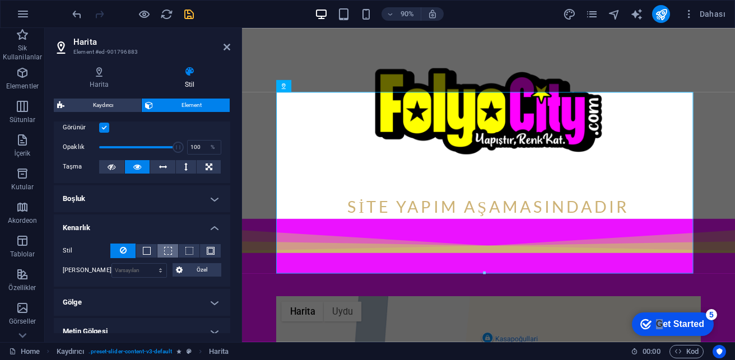
click at [167, 245] on span at bounding box center [168, 250] width 2 height 13
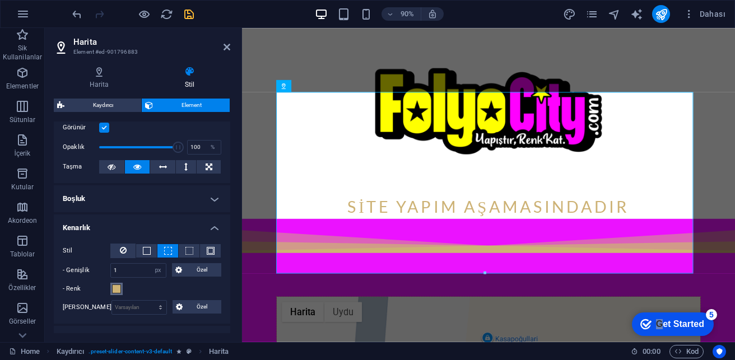
click at [117, 250] on span at bounding box center [116, 289] width 9 height 9
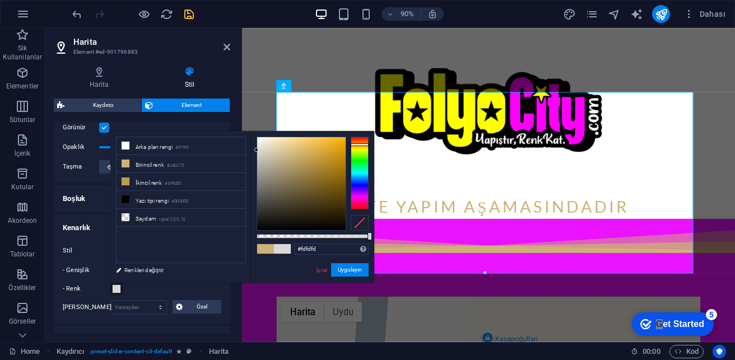
type input "#ffffff"
drag, startPoint x: 262, startPoint y: 171, endPoint x: 232, endPoint y: 124, distance: 55.3
click at [232, 124] on body "[DOMAIN_NAME] 2025 Home Sik Kullanilanlar Elementler Sütunlar İçerik Kutular Ak…" at bounding box center [367, 180] width 735 height 360
click at [220, 124] on div "Görünür Opaklık 100 % Taşma" at bounding box center [142, 147] width 176 height 71
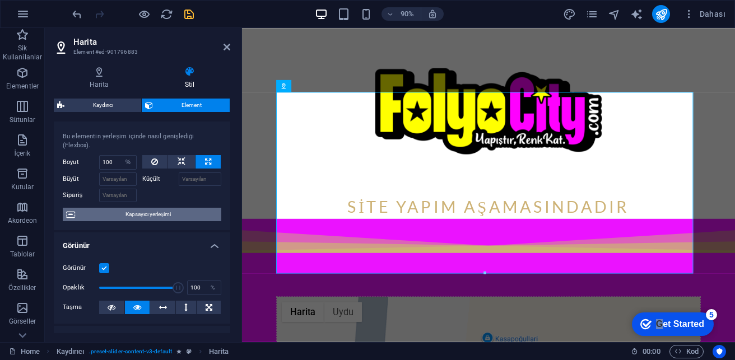
scroll to position [0, 0]
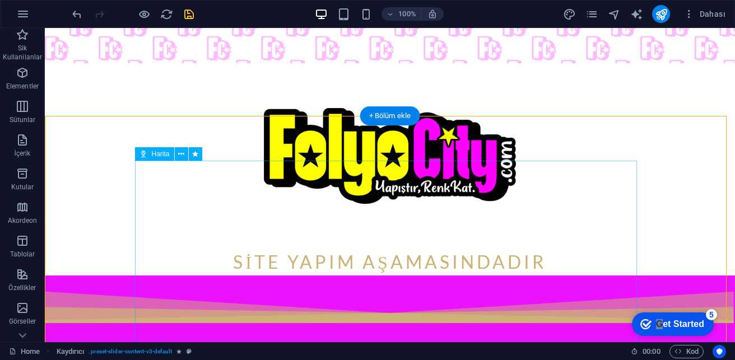
scroll to position [294, 0]
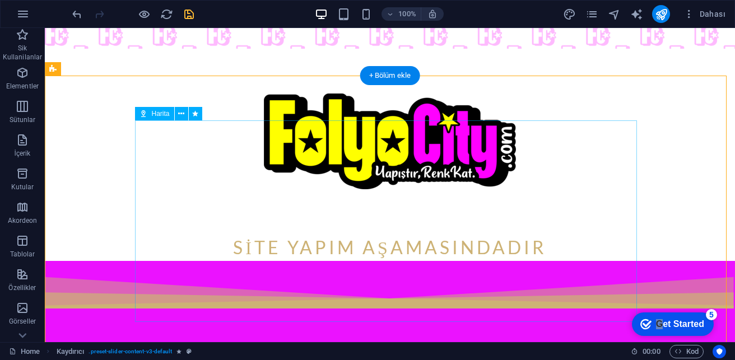
click at [181, 114] on icon at bounding box center [181, 114] width 6 height 12
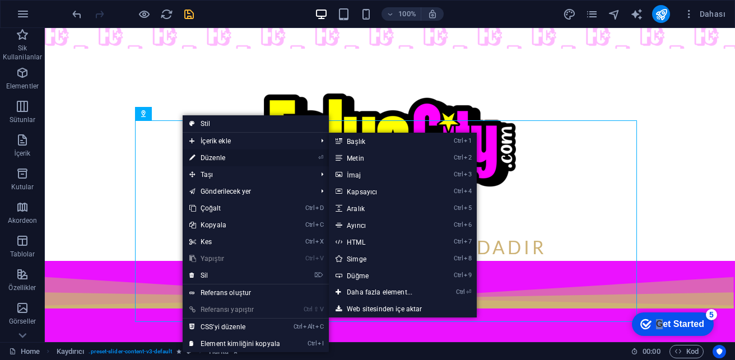
click at [214, 157] on link "⏎ Düzenle" at bounding box center [235, 158] width 104 height 17
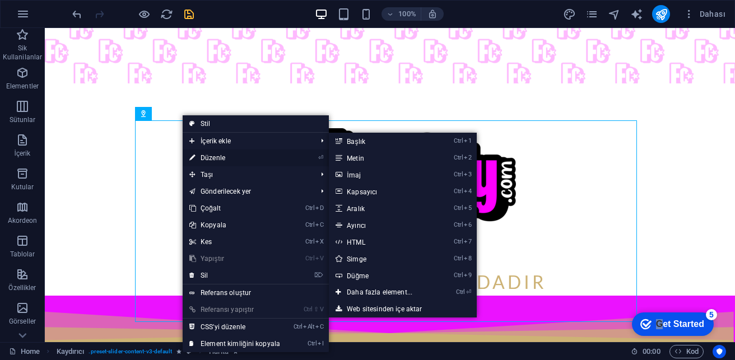
select select "%"
select select "px"
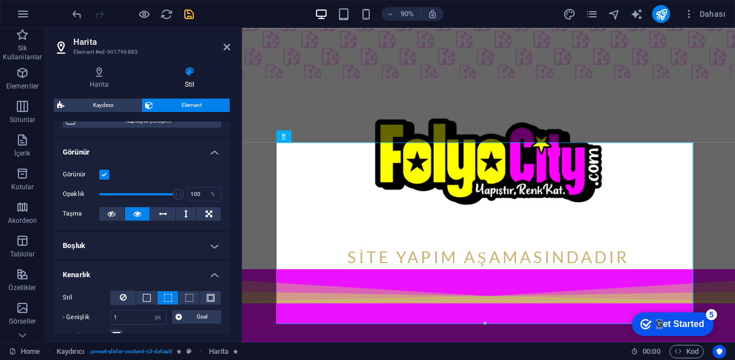
scroll to position [168, 0]
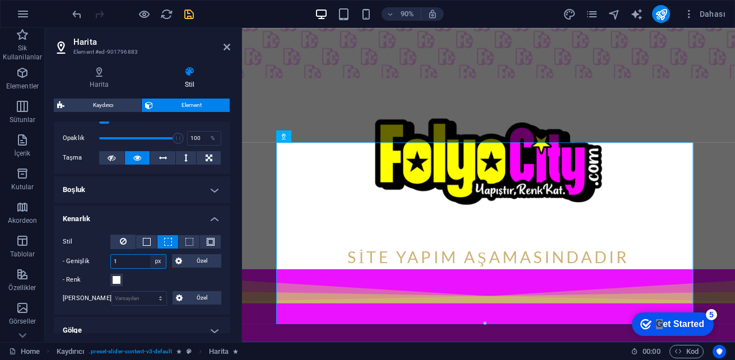
click at [159, 250] on select "otomatik px rem % vh vw Özel" at bounding box center [158, 261] width 16 height 13
click at [196, 250] on div "- Renk" at bounding box center [142, 279] width 159 height 13
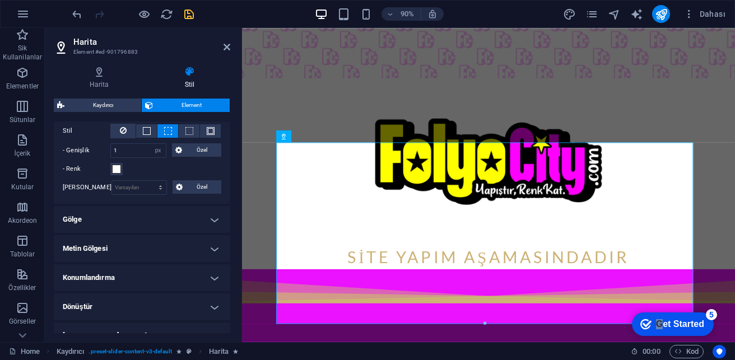
scroll to position [280, 0]
click at [123, 185] on select "Varsayılan px rem % vh vw Özel" at bounding box center [139, 186] width 54 height 13
click at [141, 190] on select "Varsayılan px rem % vh vw Özel" at bounding box center [139, 186] width 54 height 13
click at [203, 148] on span "Özel" at bounding box center [201, 148] width 32 height 13
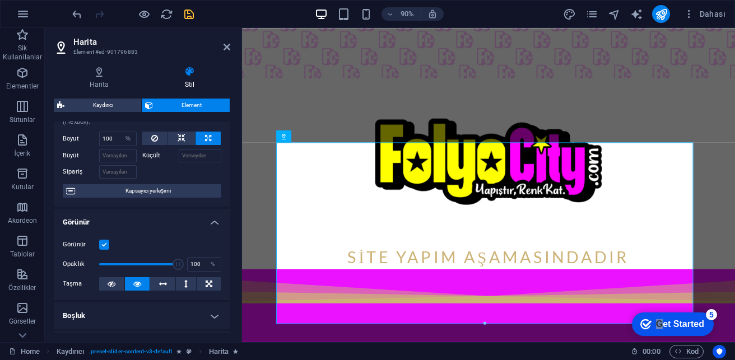
scroll to position [0, 0]
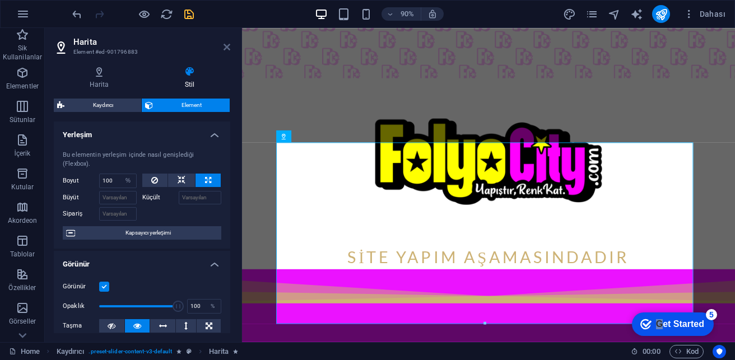
click at [227, 42] on h2 "Harita" at bounding box center [151, 42] width 157 height 10
click at [226, 44] on icon at bounding box center [227, 47] width 7 height 9
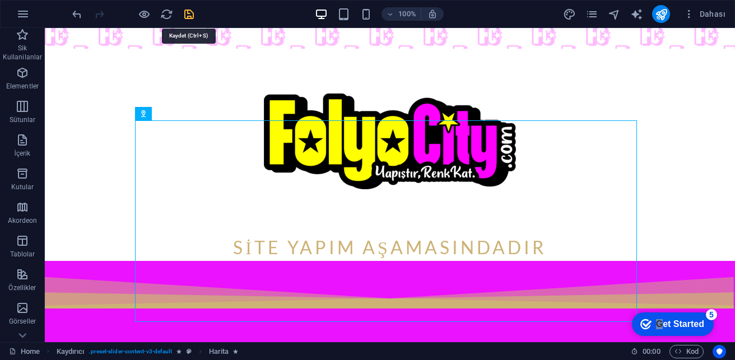
click at [190, 12] on icon "save" at bounding box center [189, 14] width 13 height 13
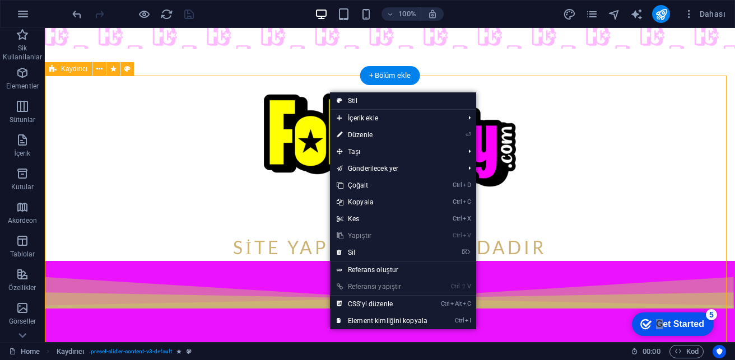
drag, startPoint x: 317, startPoint y: 96, endPoint x: 350, endPoint y: 86, distance: 33.9
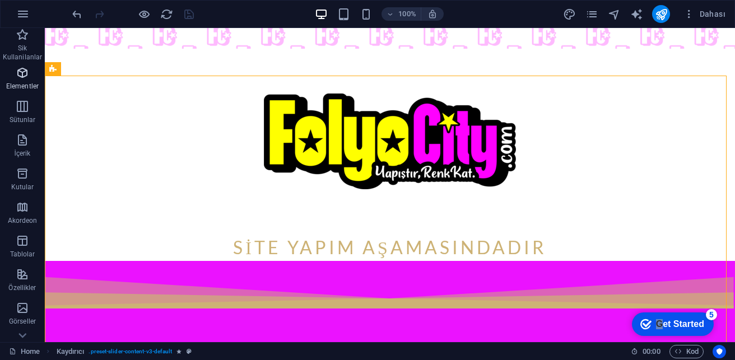
click at [35, 76] on span "Elementler" at bounding box center [22, 79] width 45 height 27
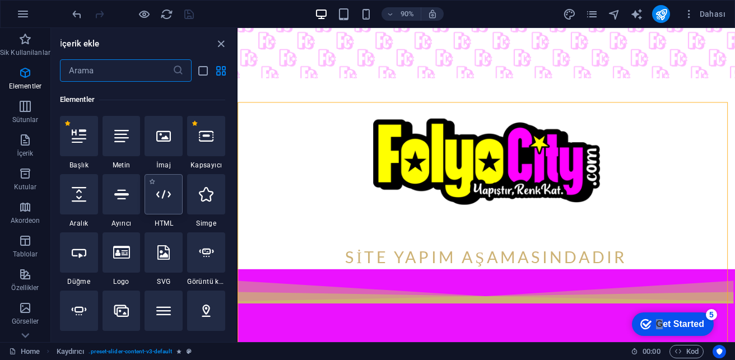
scroll to position [119, 0]
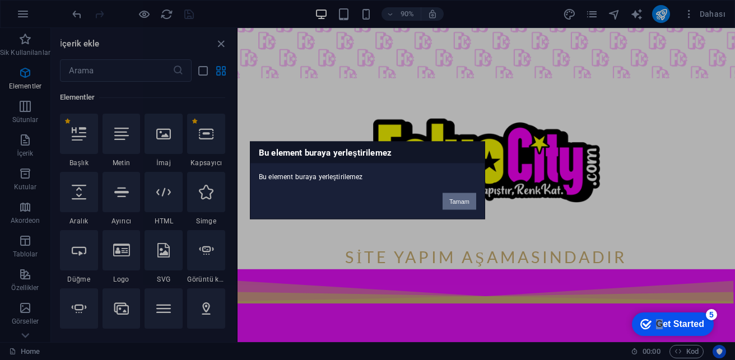
click at [457, 203] on button "Tamam" at bounding box center [460, 201] width 34 height 17
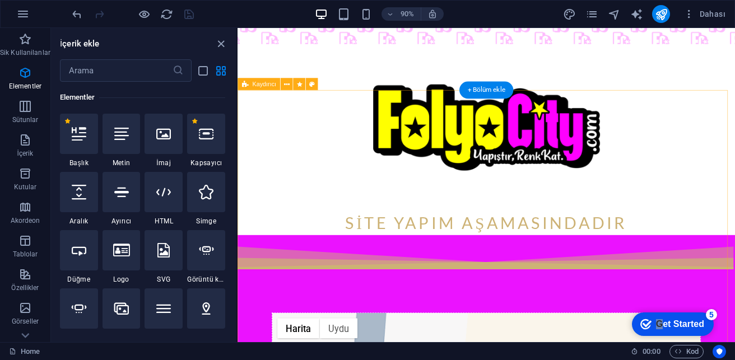
scroll to position [350, 0]
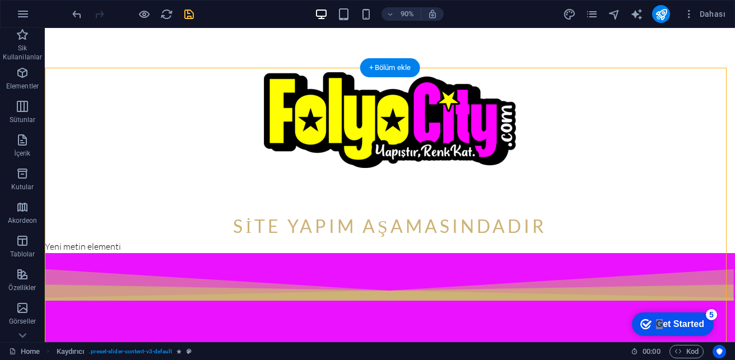
scroll to position [259, 0]
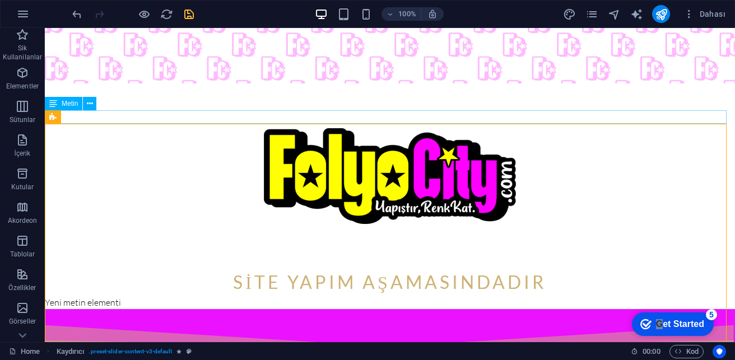
click at [139, 250] on div "Yeni metin elementi" at bounding box center [390, 302] width 690 height 13
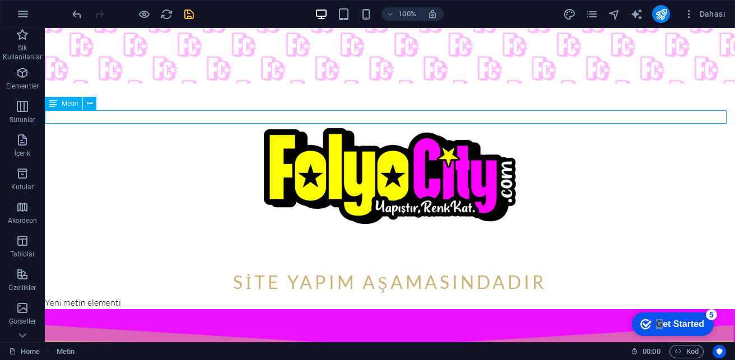
click at [97, 110] on div "Metin" at bounding box center [74, 104] width 59 height 14
click at [90, 103] on icon at bounding box center [90, 104] width 6 height 12
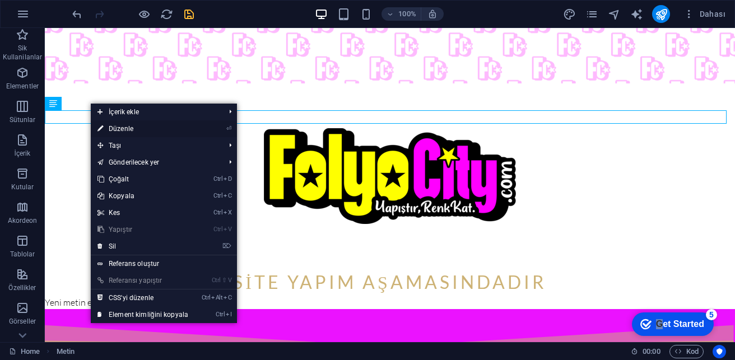
click at [110, 125] on link "⏎ Düzenle" at bounding box center [143, 128] width 104 height 17
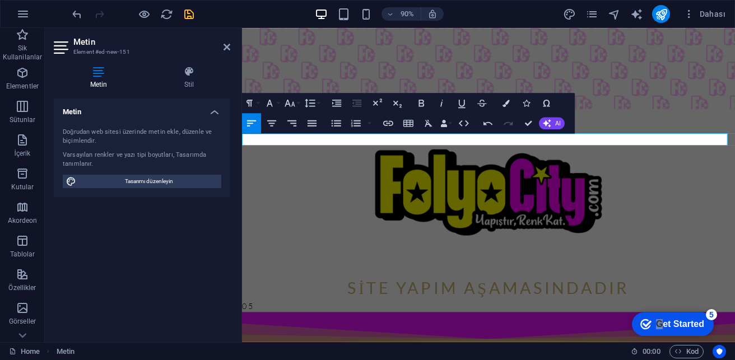
click at [318, 250] on p "0 5" at bounding box center [516, 336] width 548 height 13
drag, startPoint x: 231, startPoint y: 157, endPoint x: 471, endPoint y: 173, distance: 239.7
click at [242, 157] on html "Skip to main content SİTE YAPIM AŞAMASINDADIR 0 551 480 01 63 ← Sola git → Sağa…" at bounding box center [516, 238] width 548 height 939
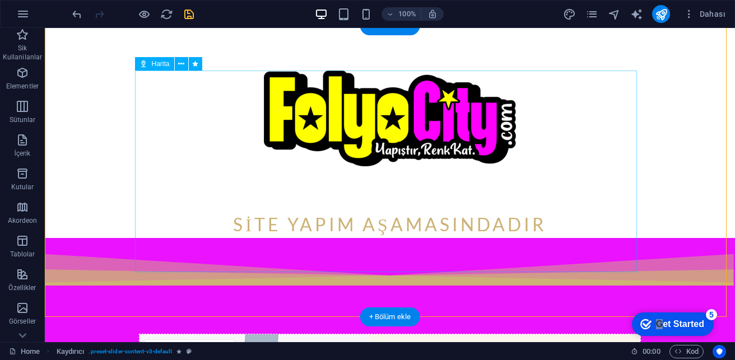
scroll to position [350, 0]
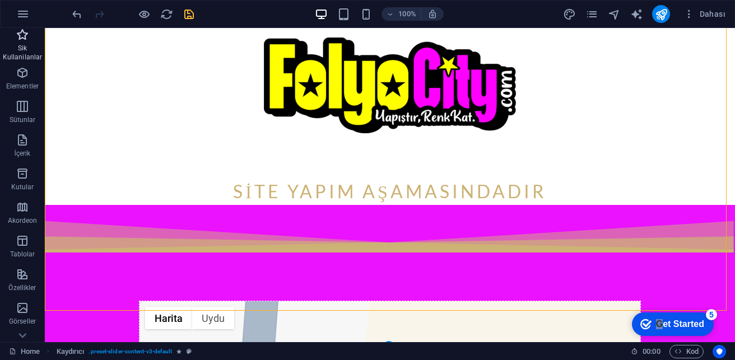
click at [23, 59] on p "Sik Kullanilanlar" at bounding box center [22, 53] width 45 height 18
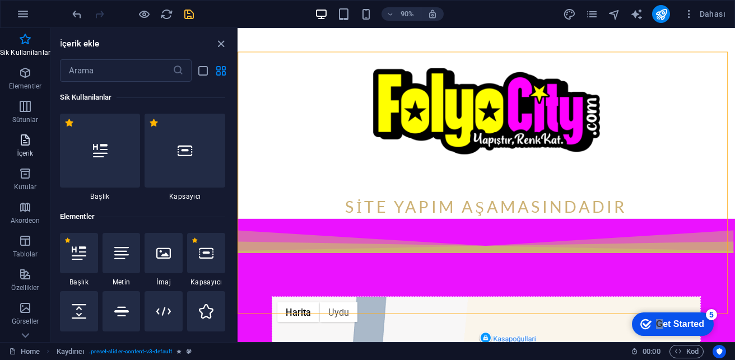
click at [27, 143] on icon "button" at bounding box center [24, 139] width 13 height 13
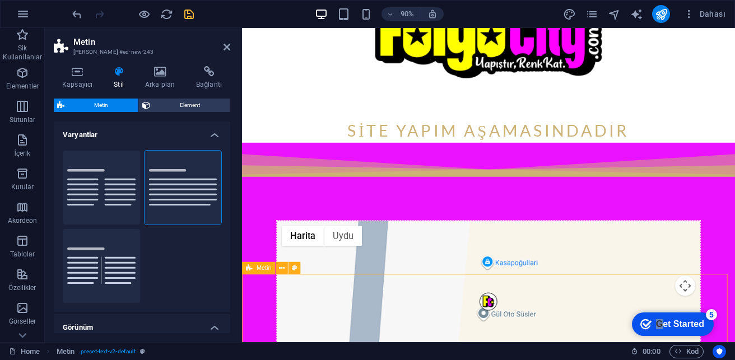
scroll to position [506, 0]
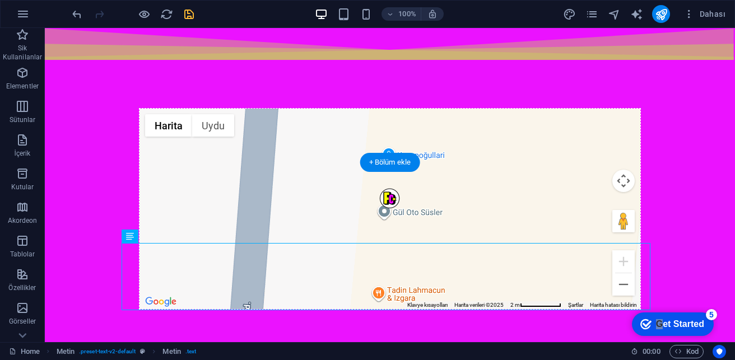
scroll to position [498, 0]
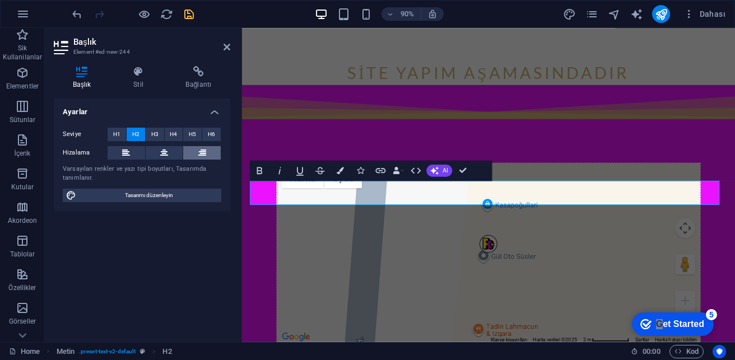
scroll to position [542, 0]
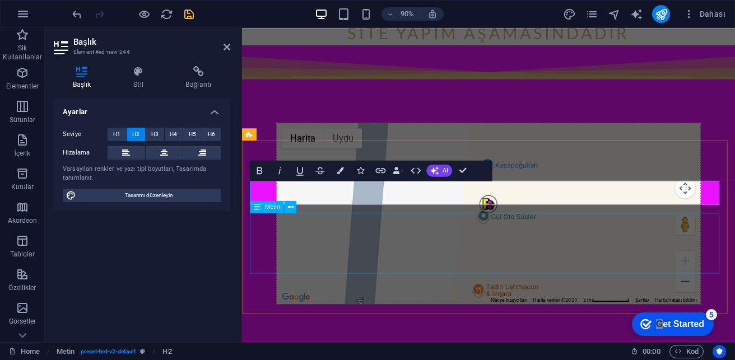
drag, startPoint x: 358, startPoint y: 248, endPoint x: 545, endPoint y: 226, distance: 188.4
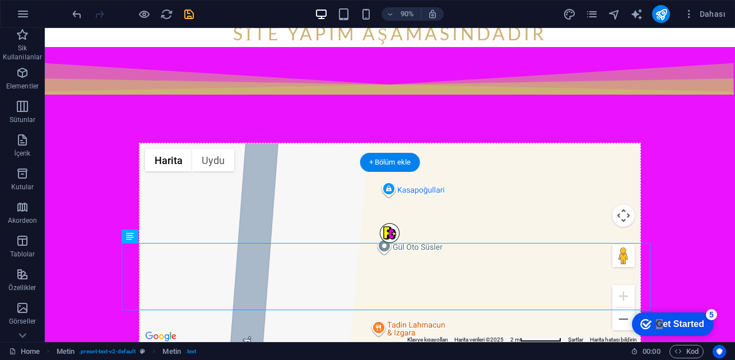
scroll to position [498, 0]
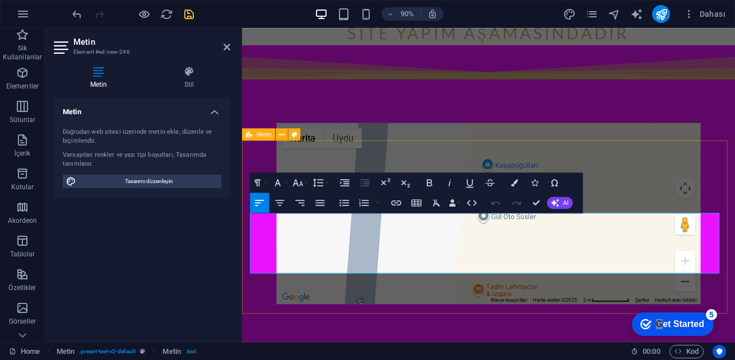
scroll to position [488, 0]
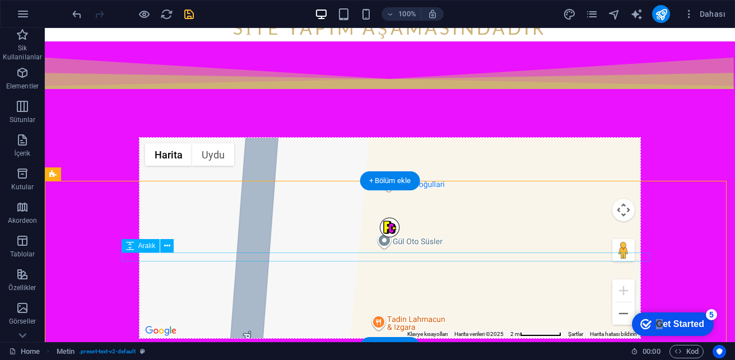
scroll to position [515, 0]
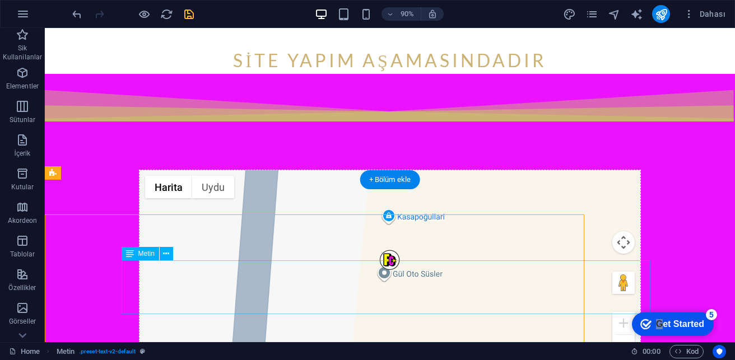
scroll to position [481, 0]
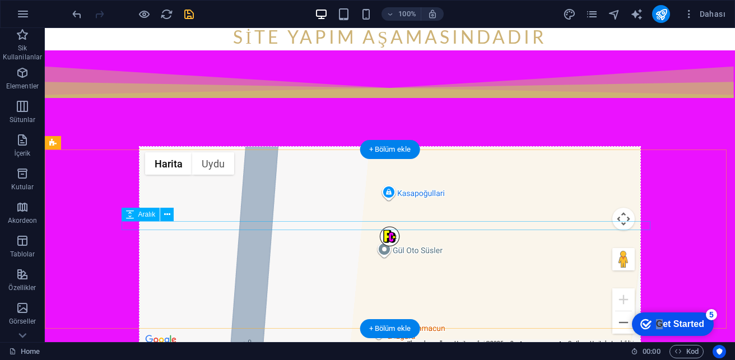
scroll to position [529, 0]
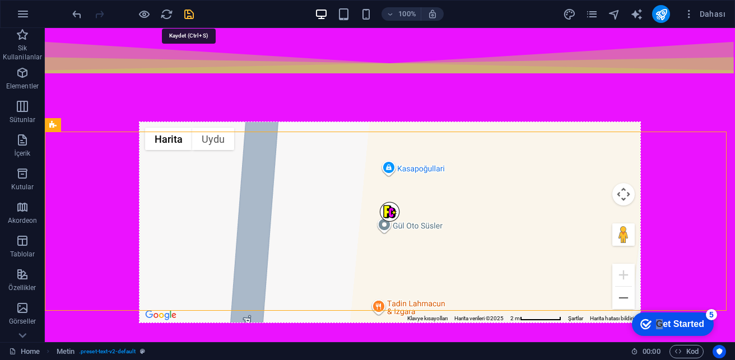
click at [193, 18] on icon "save" at bounding box center [189, 14] width 13 height 13
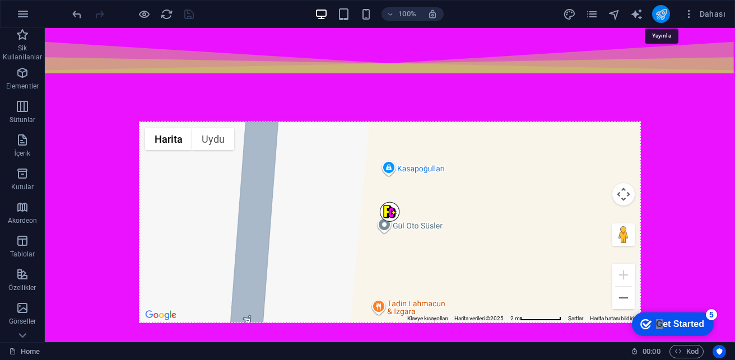
click at [530, 13] on icon "publish" at bounding box center [661, 14] width 13 height 13
